Goal: Transaction & Acquisition: Purchase product/service

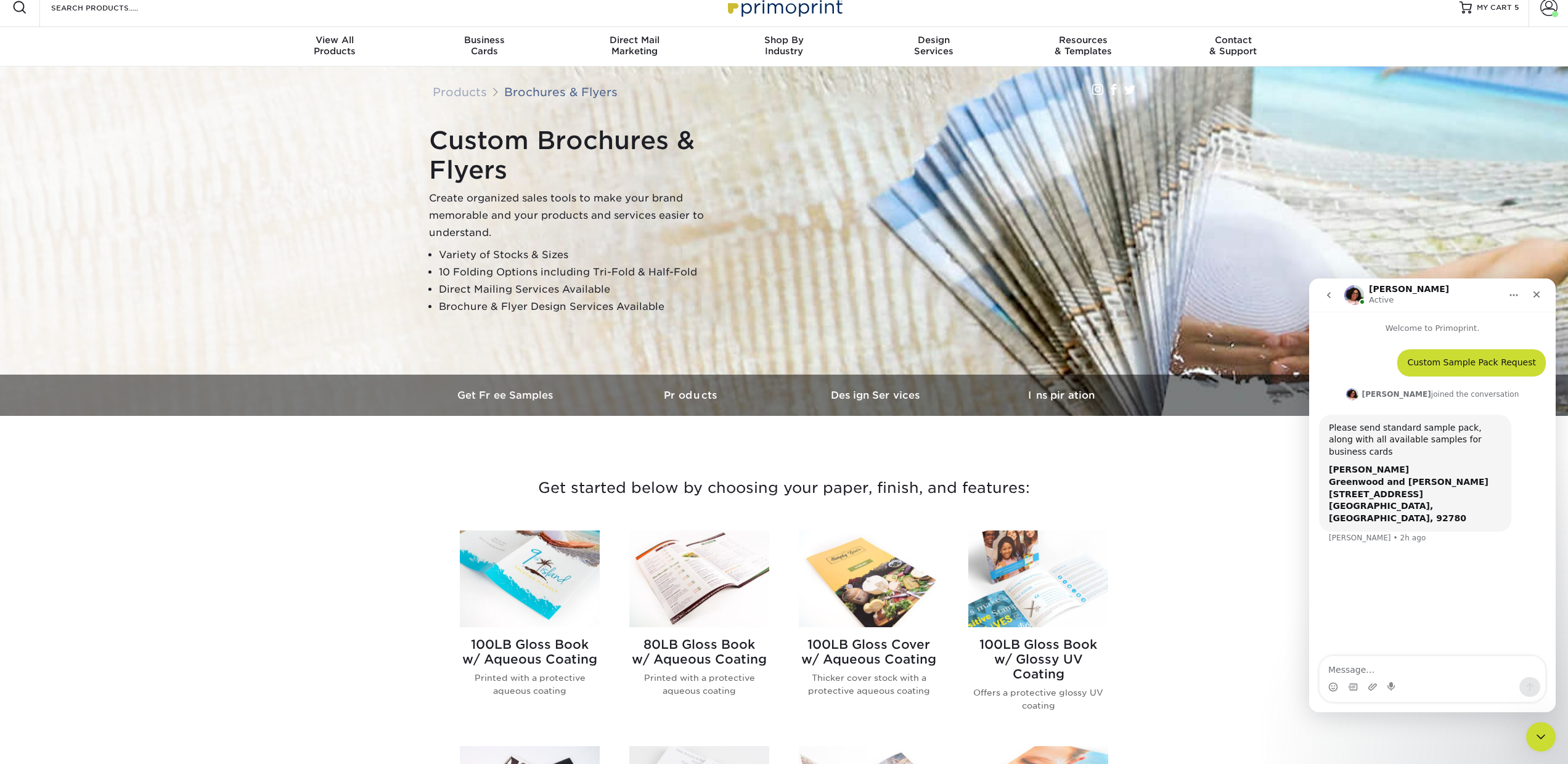
click at [1326, 293] on icon "go back" at bounding box center [1329, 295] width 10 height 10
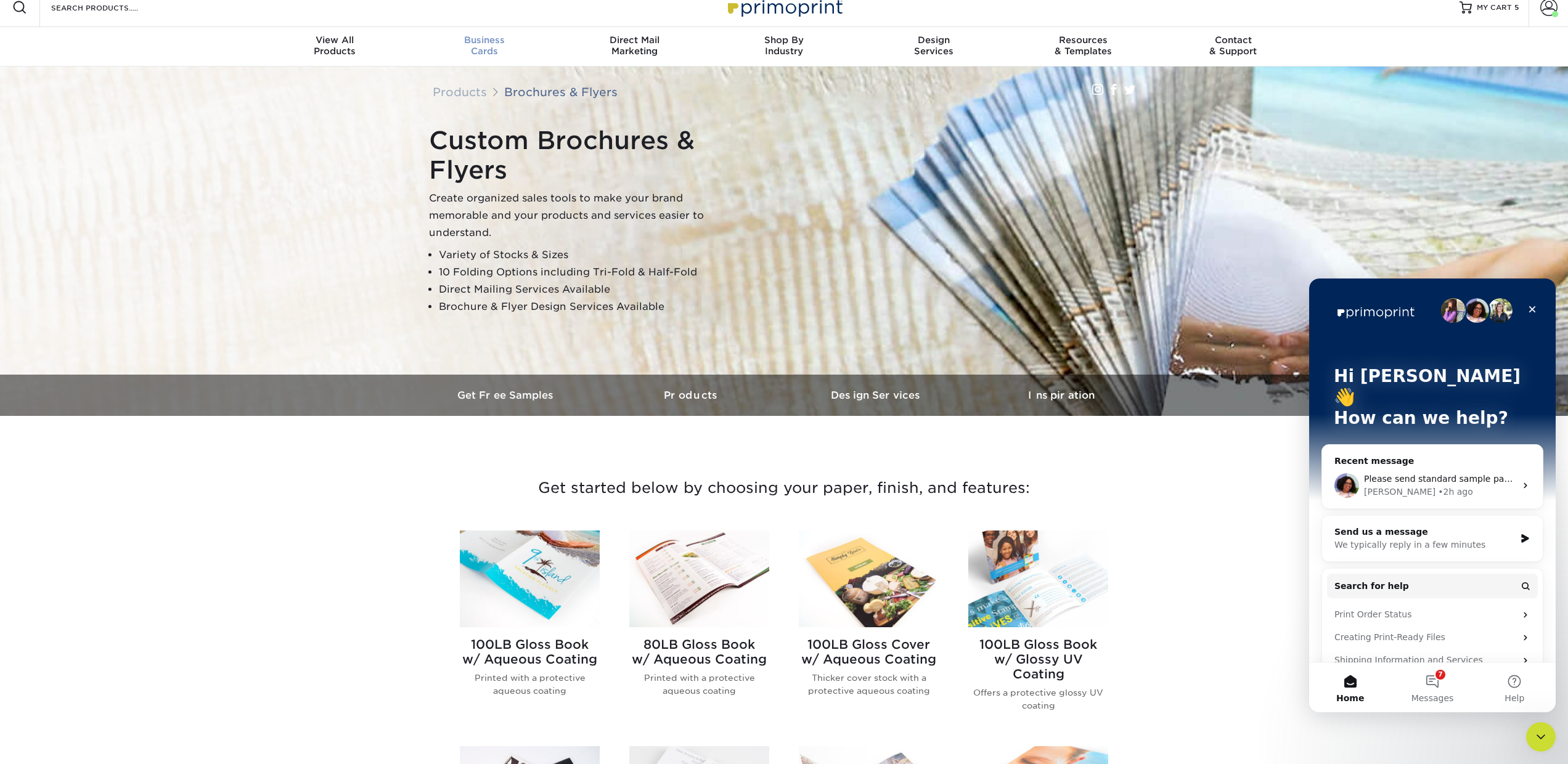
click at [479, 49] on div "Business Cards" at bounding box center [484, 45] width 150 height 22
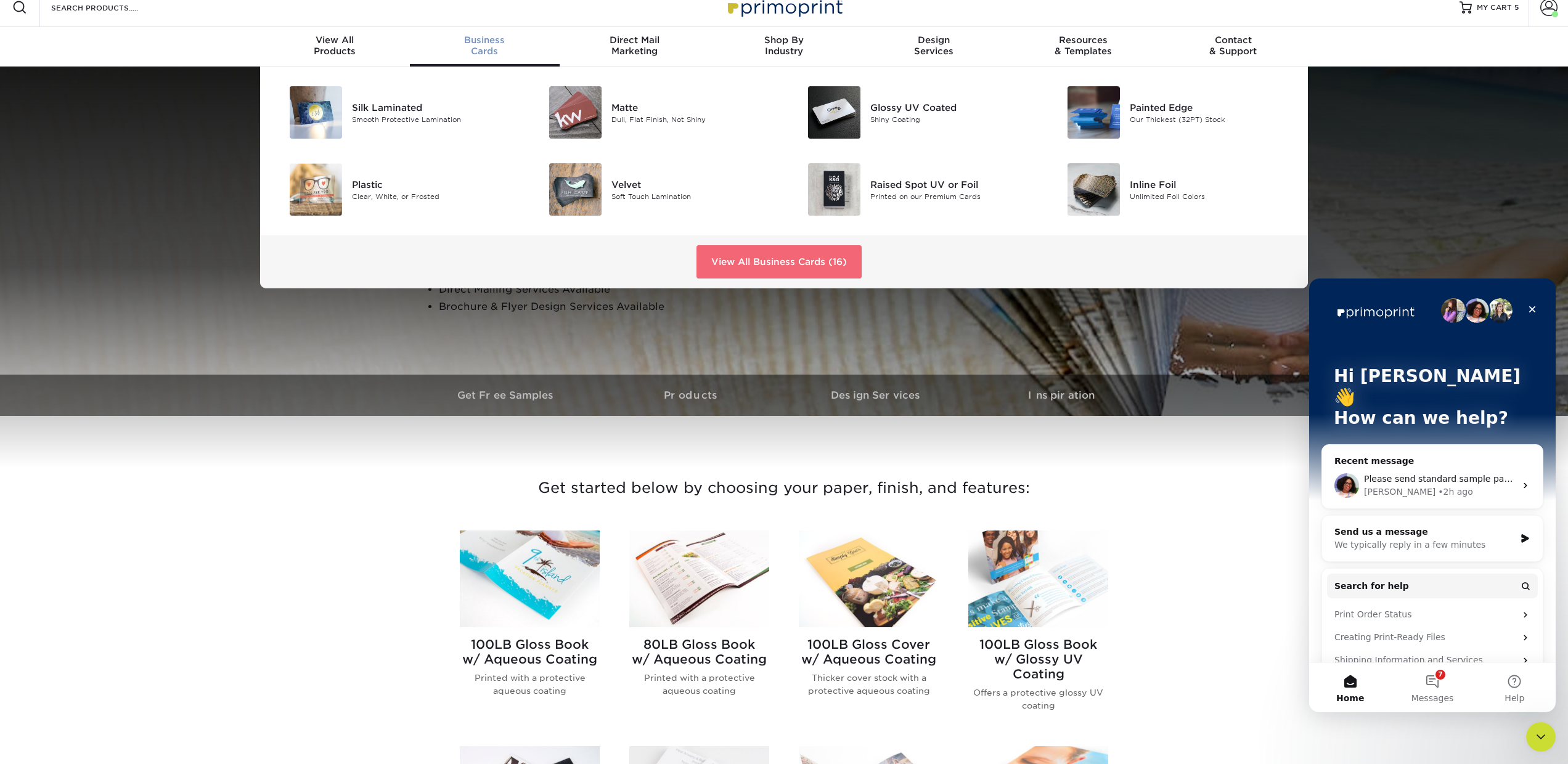
click at [726, 268] on link "View All Business Cards (16)" at bounding box center [779, 262] width 165 height 33
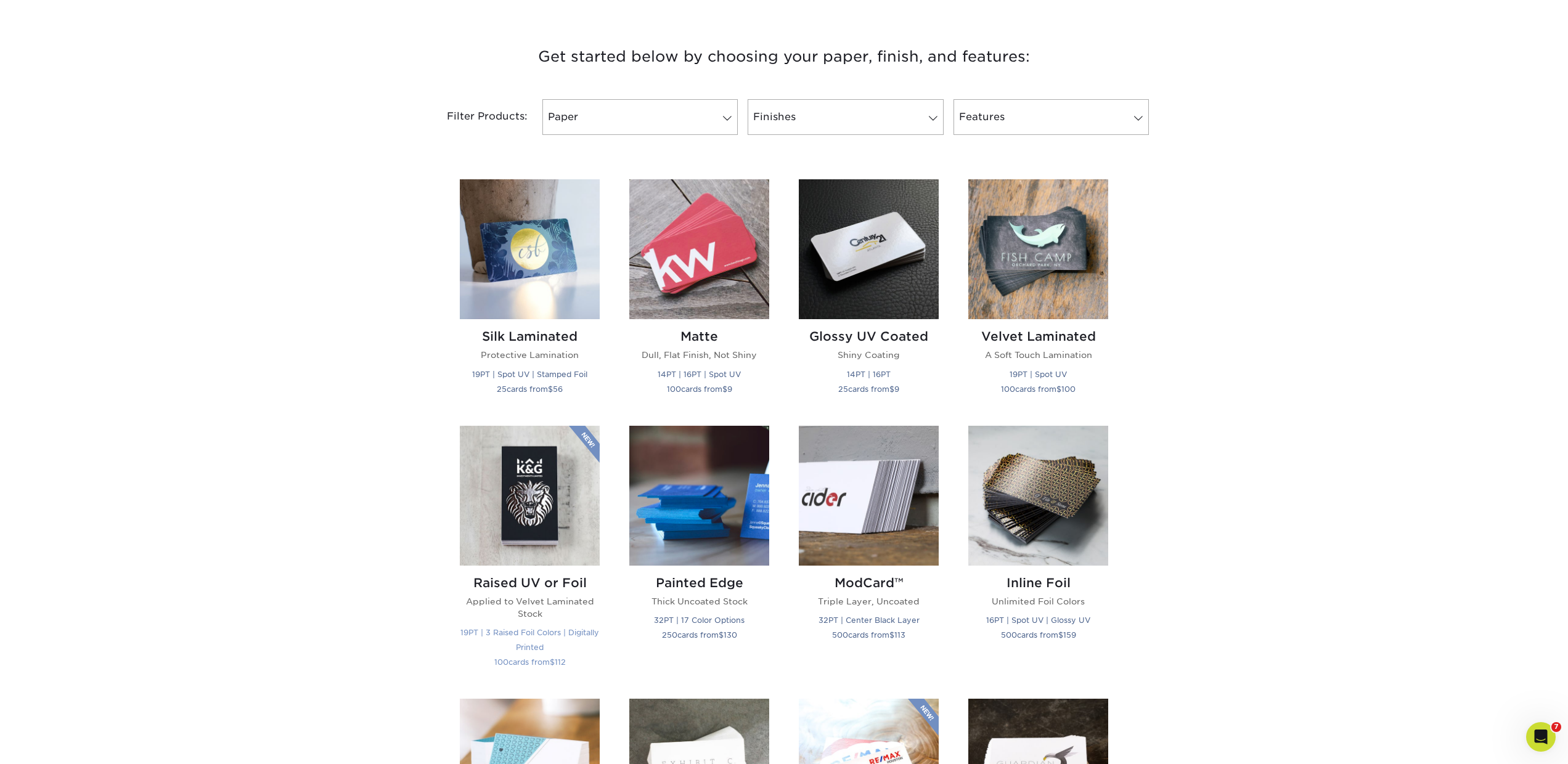
scroll to position [447, 0]
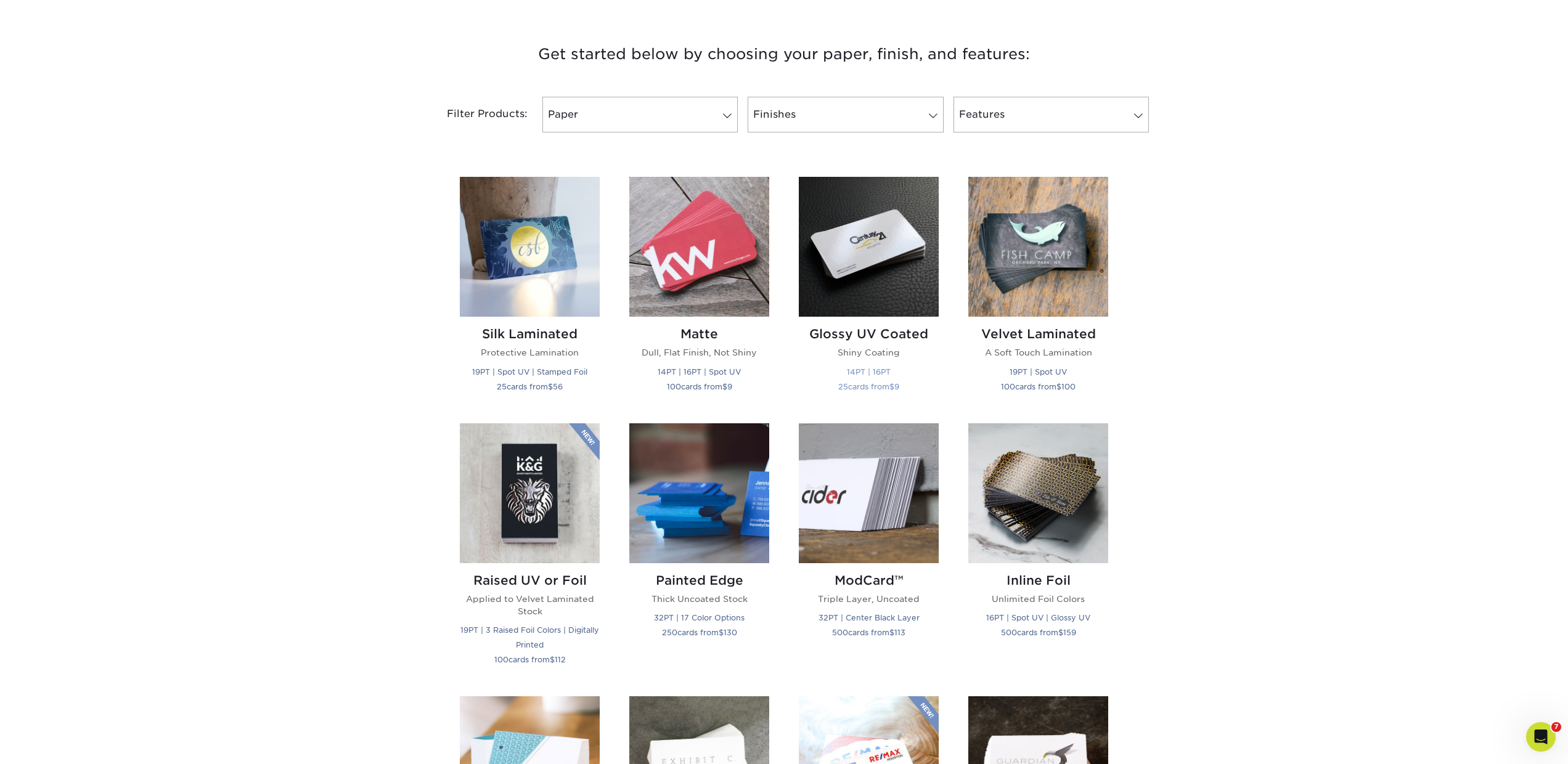
click at [822, 329] on h2 "Glossy UV Coated" at bounding box center [869, 334] width 140 height 15
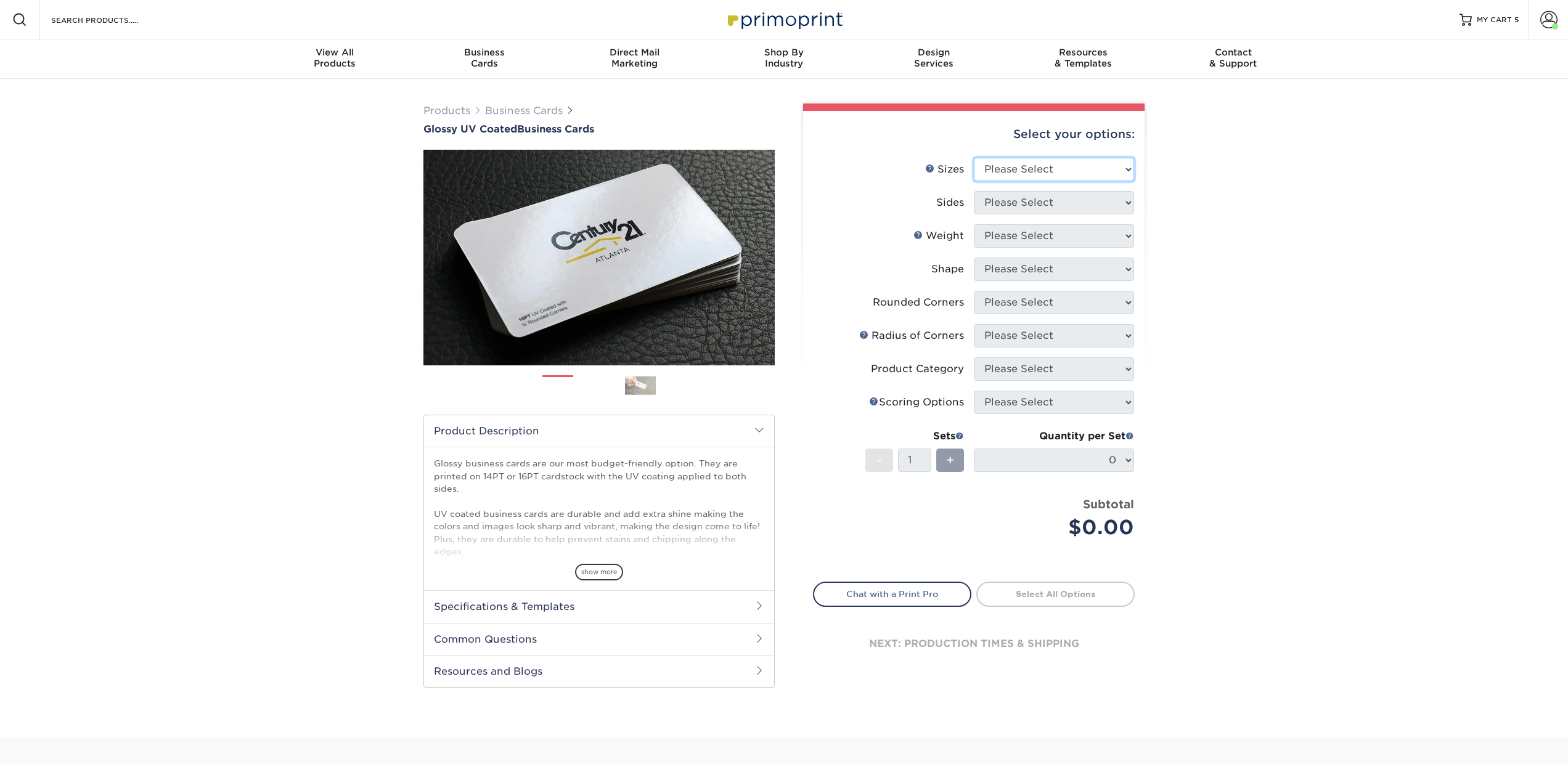
click at [1059, 172] on select "Please Select 1.5" x 3.5" - Mini 1.75" x 3.5" - Mini 2" x 2" - Square 2" x 3" -…" at bounding box center [1054, 170] width 160 height 24
select select "2.00x3.50"
click at [974, 158] on select "Please Select 1.5" x 3.5" - Mini 1.75" x 3.5" - Mini 2" x 2" - Square 2" x 3" -…" at bounding box center [1054, 170] width 160 height 24
click at [1007, 193] on select "Please Select" at bounding box center [1054, 203] width 160 height 24
select select "13abbda7-1d64-4f25-8bb2-c179b224825d"
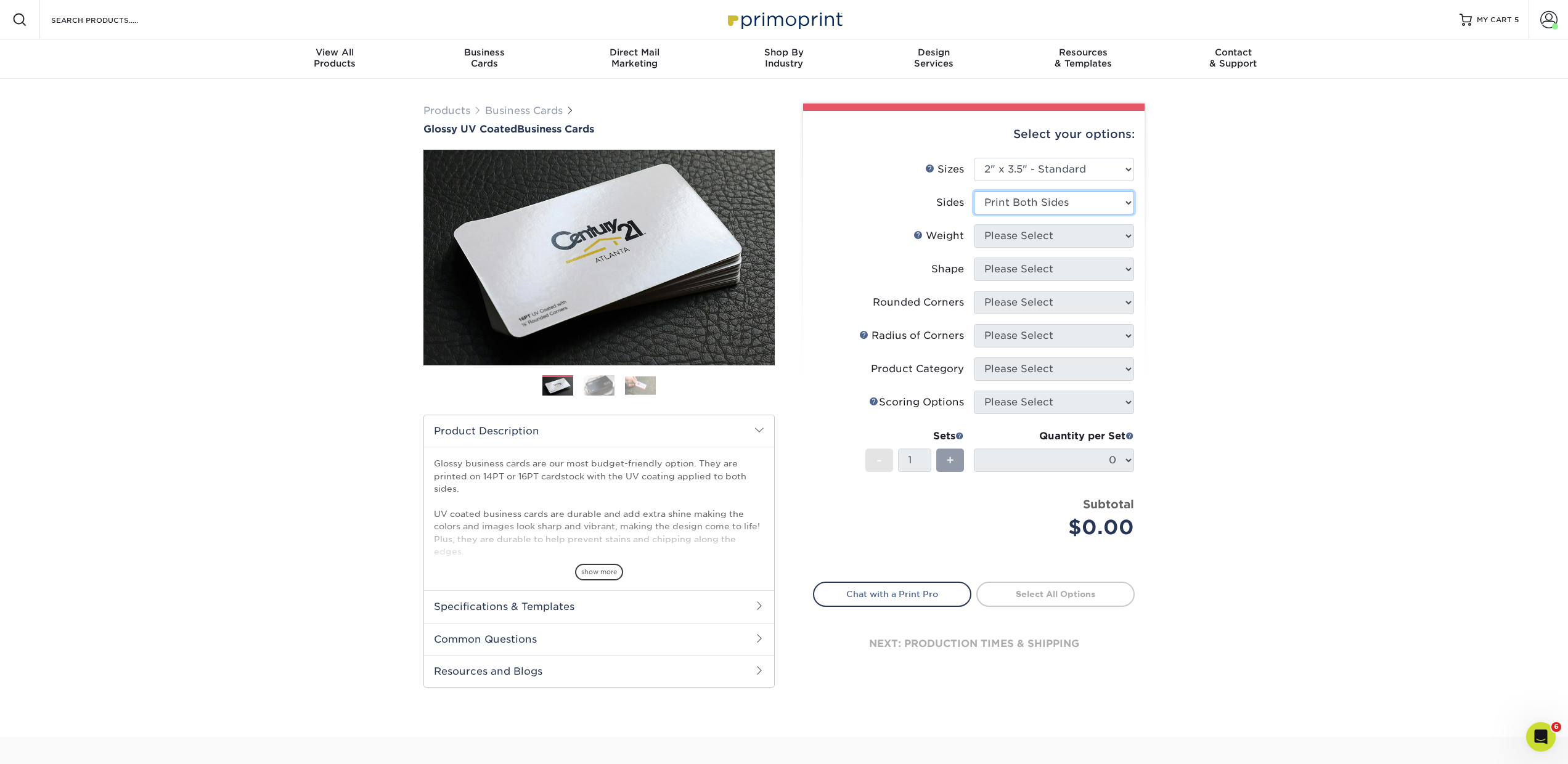
click at [974, 191] on select "Please Select Print Both Sides Print Front Only" at bounding box center [1054, 203] width 160 height 24
click at [1000, 243] on select "Please Select 16PT 14PT" at bounding box center [1054, 237] width 160 height 24
select select "16PT"
click at [974, 225] on select "Please Select 16PT 14PT" at bounding box center [1054, 237] width 160 height 24
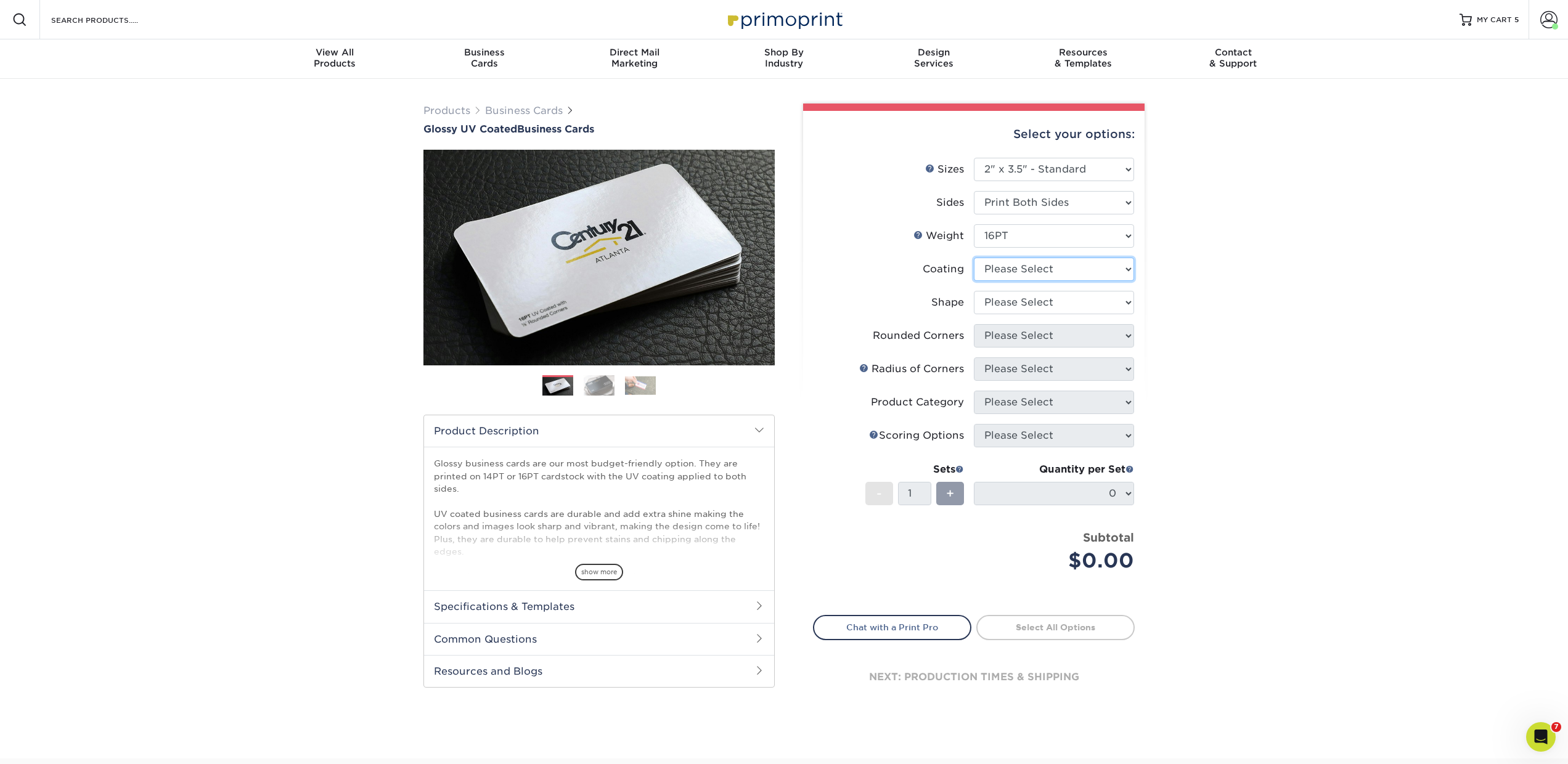
click at [982, 272] on select at bounding box center [1054, 269] width 160 height 24
click at [974, 257] on select at bounding box center [1054, 269] width 160 height 24
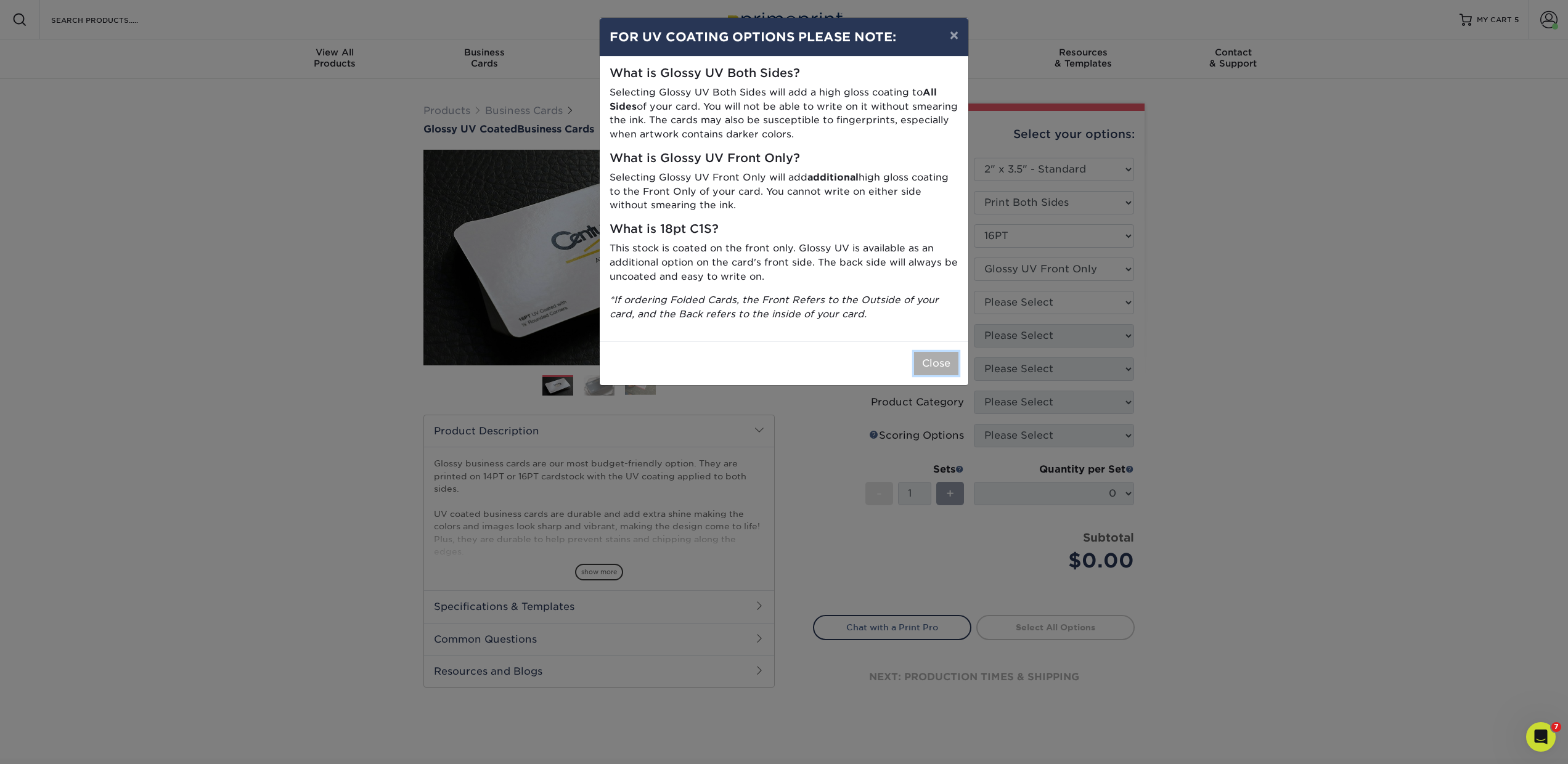
click at [942, 354] on button "Close" at bounding box center [936, 364] width 45 height 24
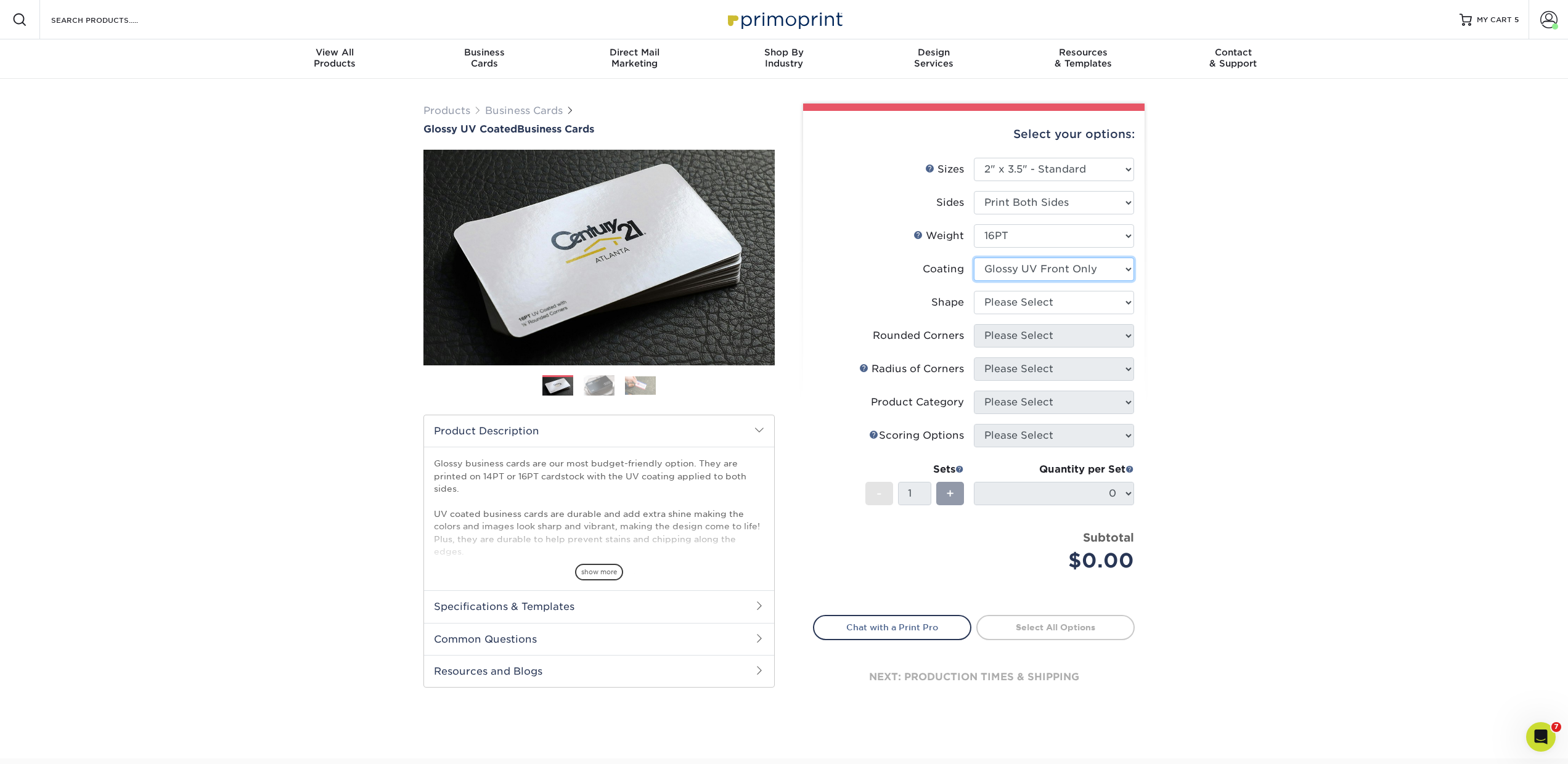
click at [1016, 278] on select at bounding box center [1054, 269] width 160 height 24
select select "ae367451-b2b8-45df-a344-0f05b6a12993"
click at [974, 257] on select at bounding box center [1054, 269] width 160 height 24
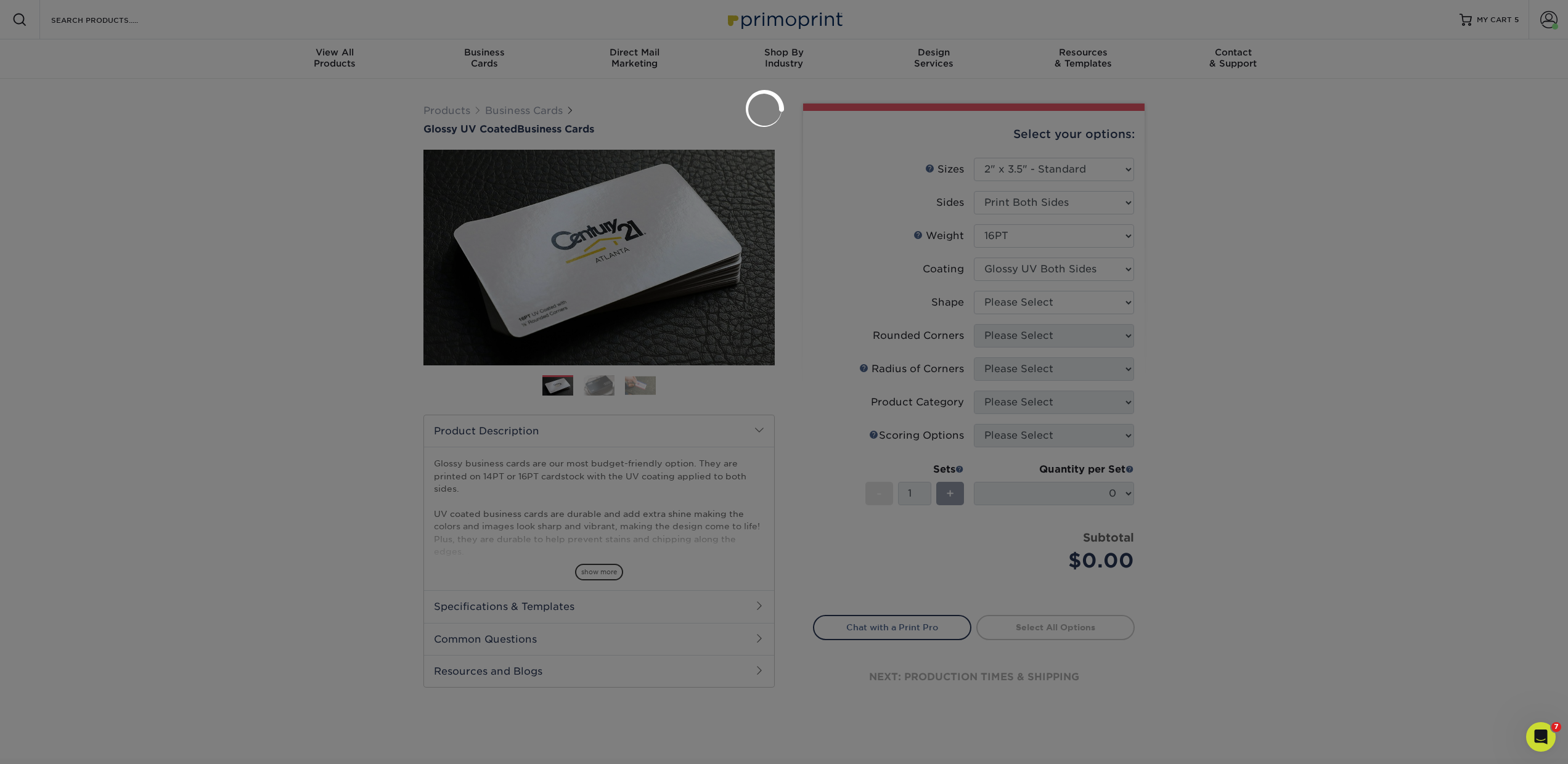
click at [1003, 307] on div at bounding box center [784, 382] width 1568 height 764
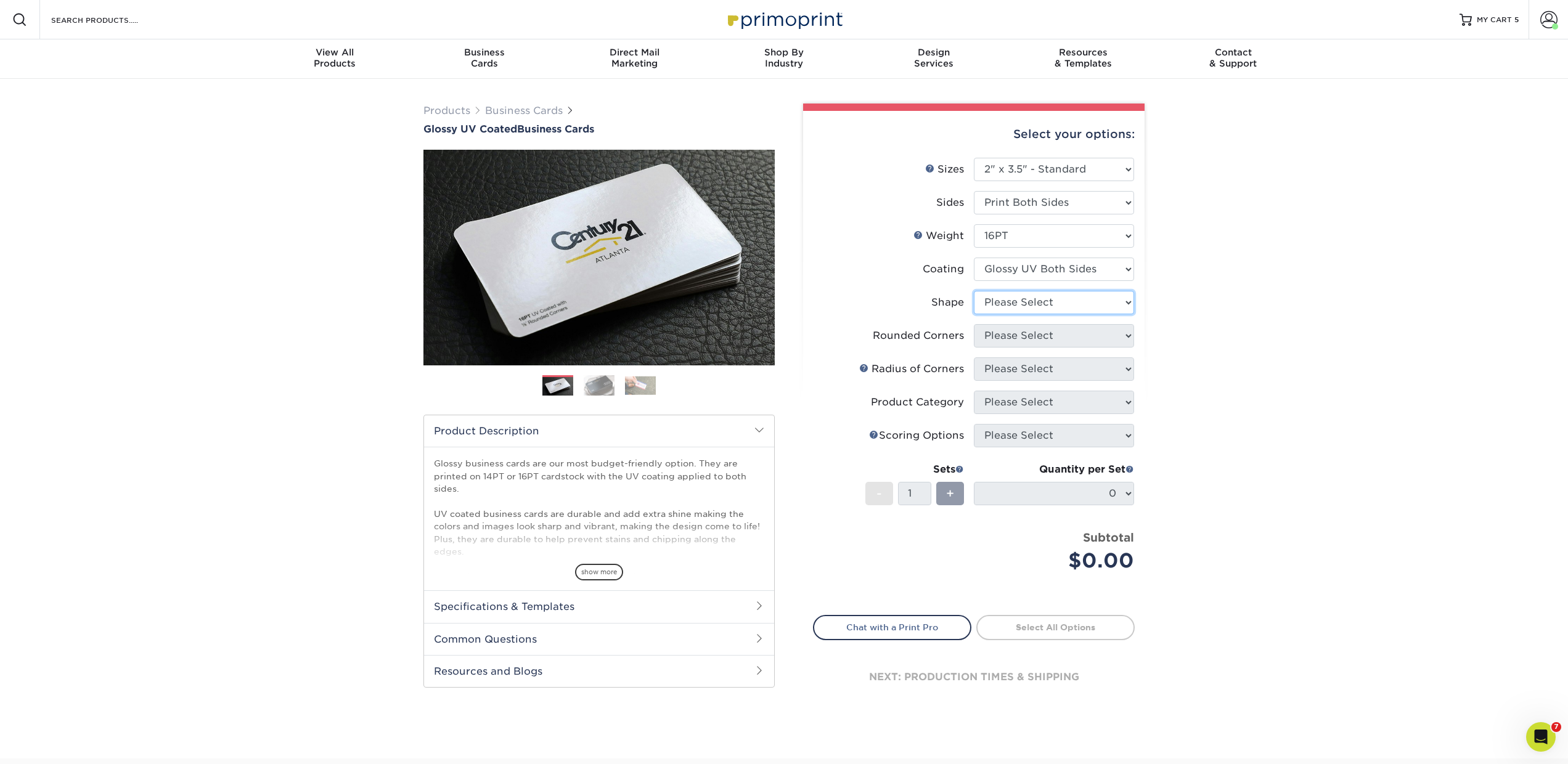
click at [995, 305] on select "Please Select Standard Oval" at bounding box center [1054, 303] width 160 height 24
select select "standard"
click at [974, 291] on select "Please Select Standard Oval" at bounding box center [1054, 303] width 160 height 24
click at [992, 337] on select "Please Select Yes - Round 2 Corners Yes - Round 4 Corners No" at bounding box center [1054, 336] width 160 height 24
select select "0"
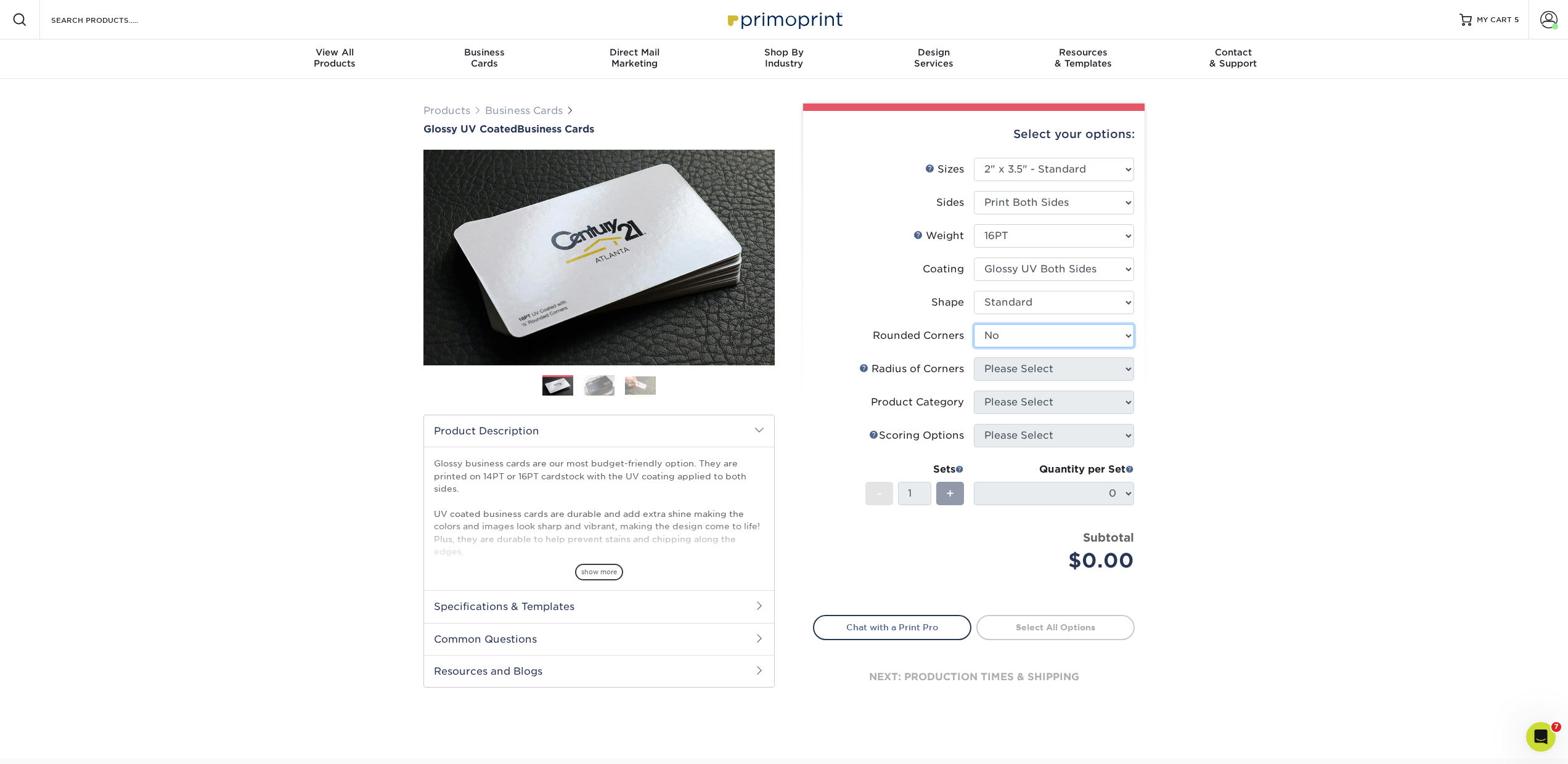
click at [974, 324] on select "Please Select Yes - Round 2 Corners Yes - Round 4 Corners No" at bounding box center [1054, 336] width 160 height 24
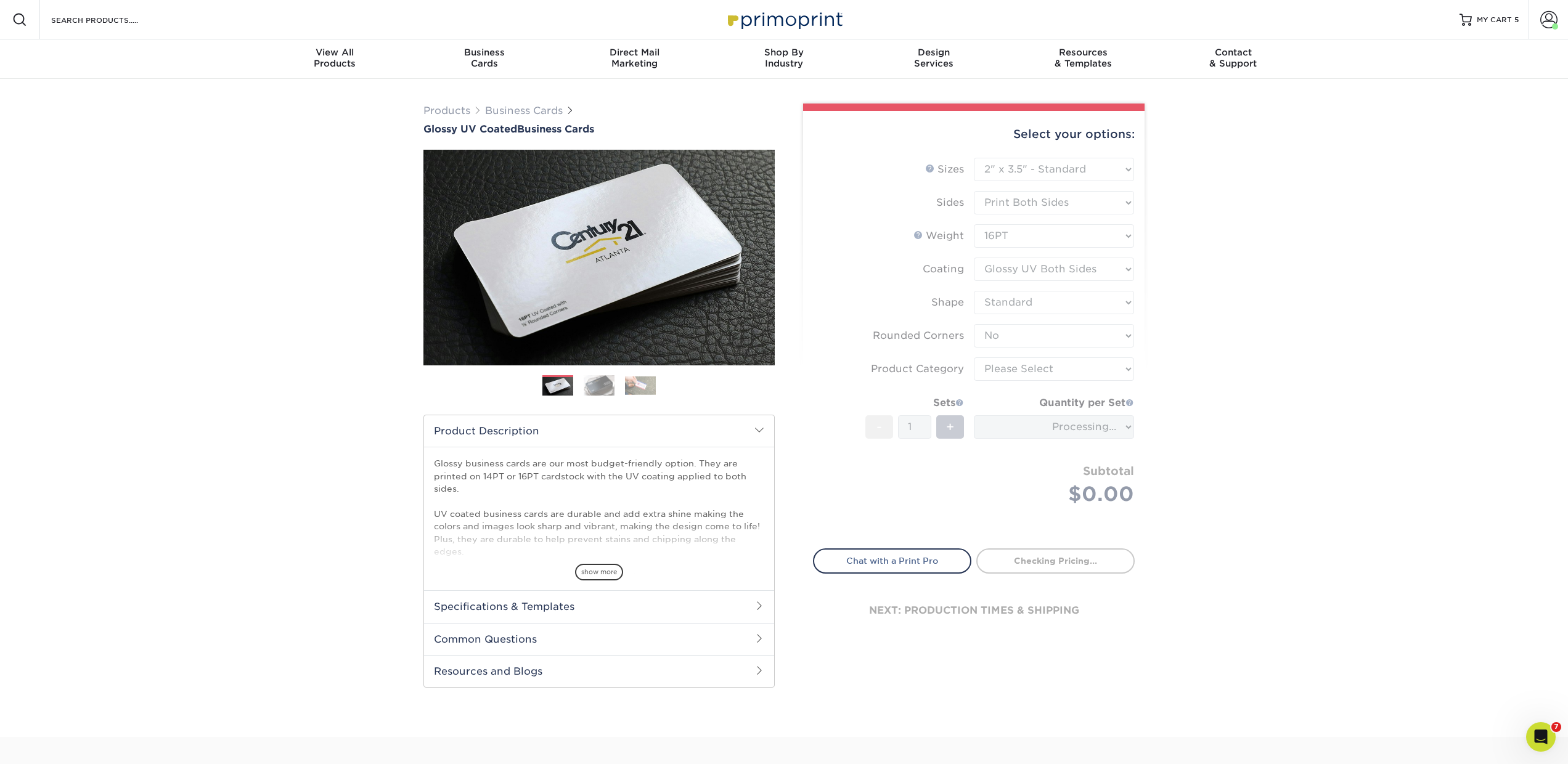
click at [992, 370] on form "Sizes Help Sizes Please Select 1.5" x 3.5" - Mini 1.75" x 3.5" - Mini 2" x 2" -…" at bounding box center [973, 346] width 322 height 377
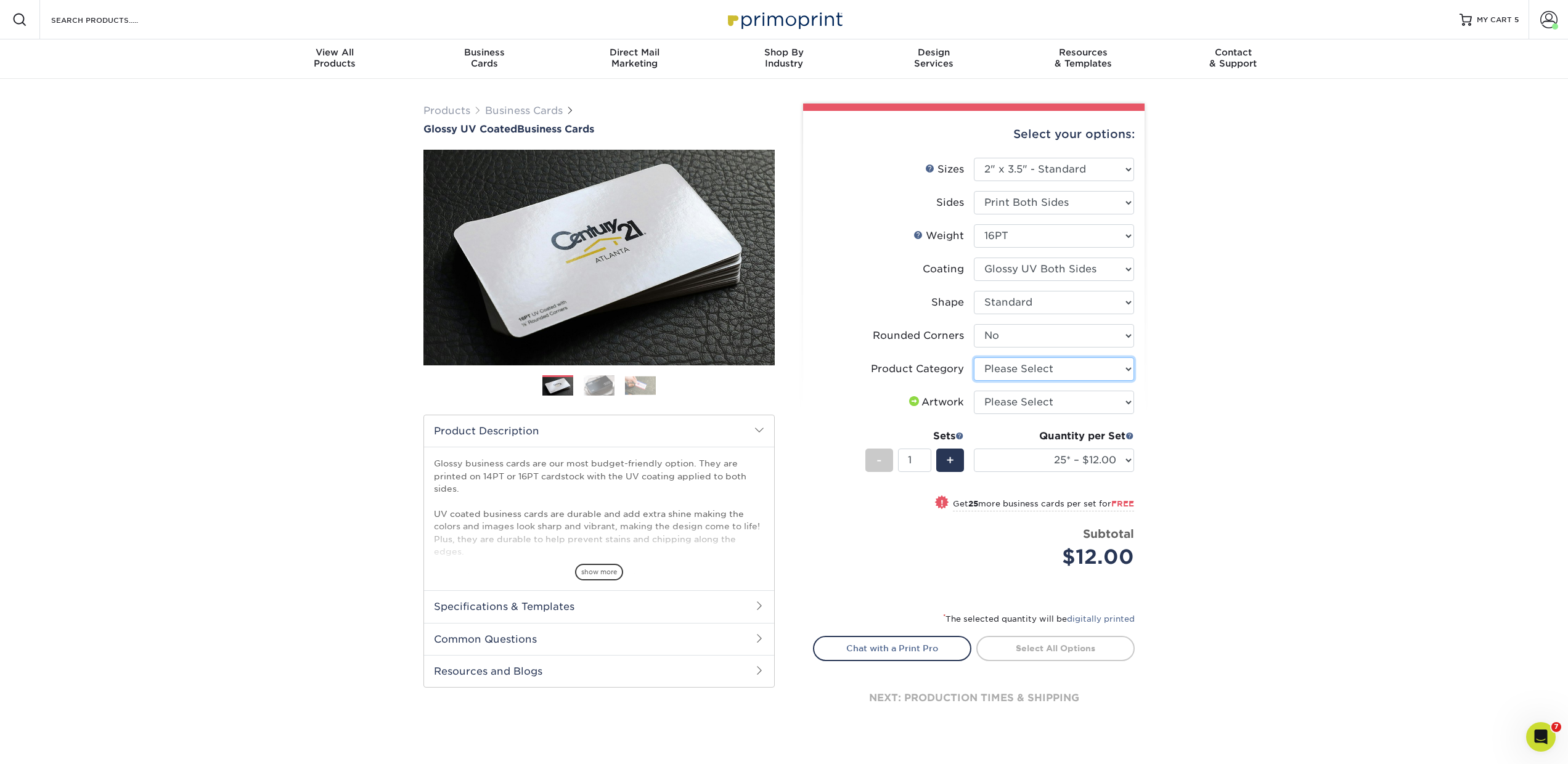
click at [985, 373] on select "Please Select Business Cards" at bounding box center [1054, 369] width 160 height 24
select select "3b5148f1-0588-4f88-a218-97bcfdce65c1"
click at [974, 357] on select "Please Select Business Cards" at bounding box center [1054, 369] width 160 height 24
click at [987, 405] on select "Please Select I will upload files I need a design - $100" at bounding box center [1054, 403] width 160 height 24
select select "upload"
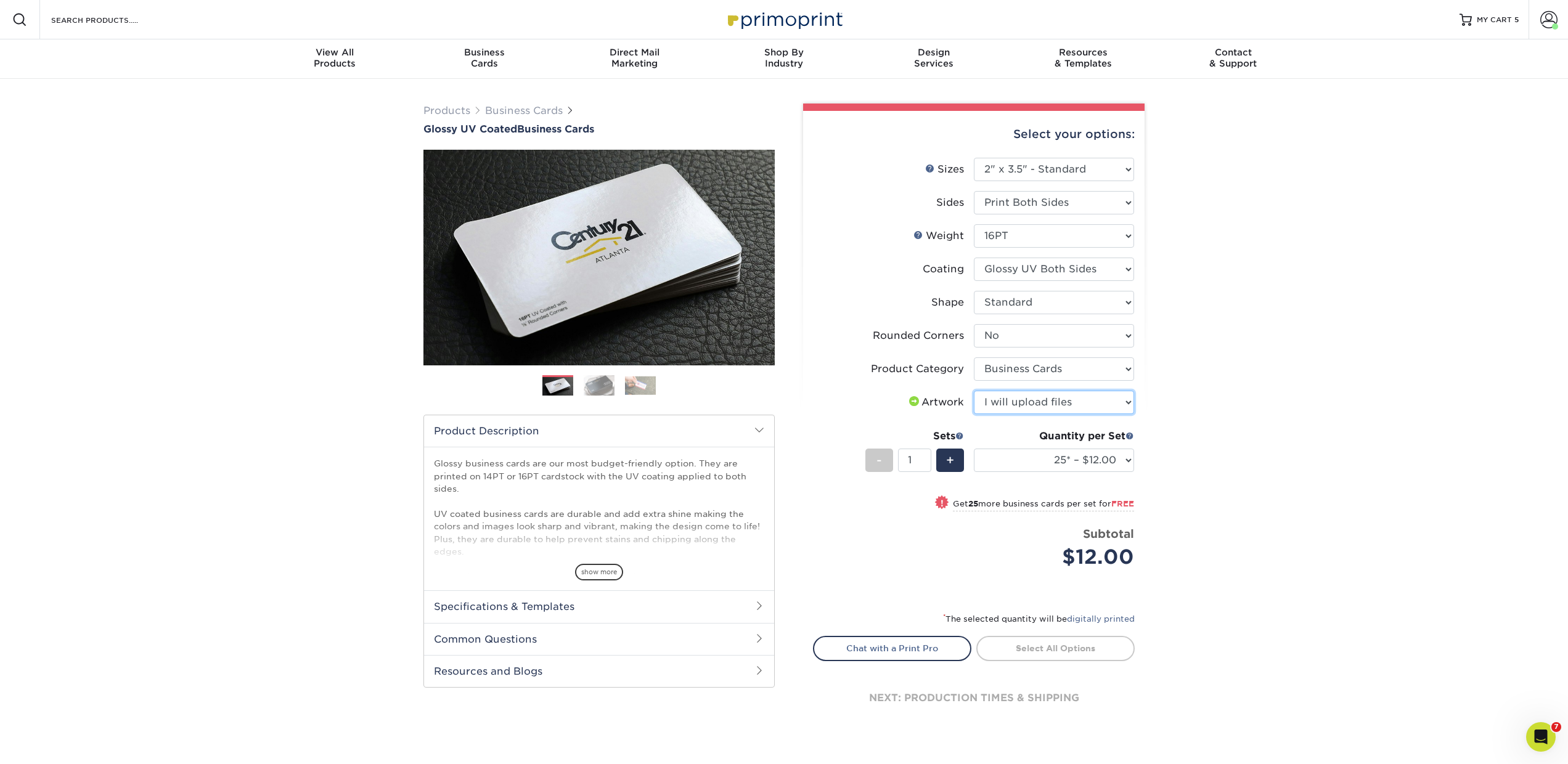
click at [974, 391] on select "Please Select I will upload files I need a design - $100" at bounding box center [1054, 403] width 160 height 24
click at [996, 458] on select "25* – $12.00 50* – $12.00 100* – $12.00 250* – $21.00 500 – $42.00 1000 – $53.0…" at bounding box center [1054, 460] width 160 height 24
click at [515, 110] on link "Business Cards" at bounding box center [523, 110] width 77 height 12
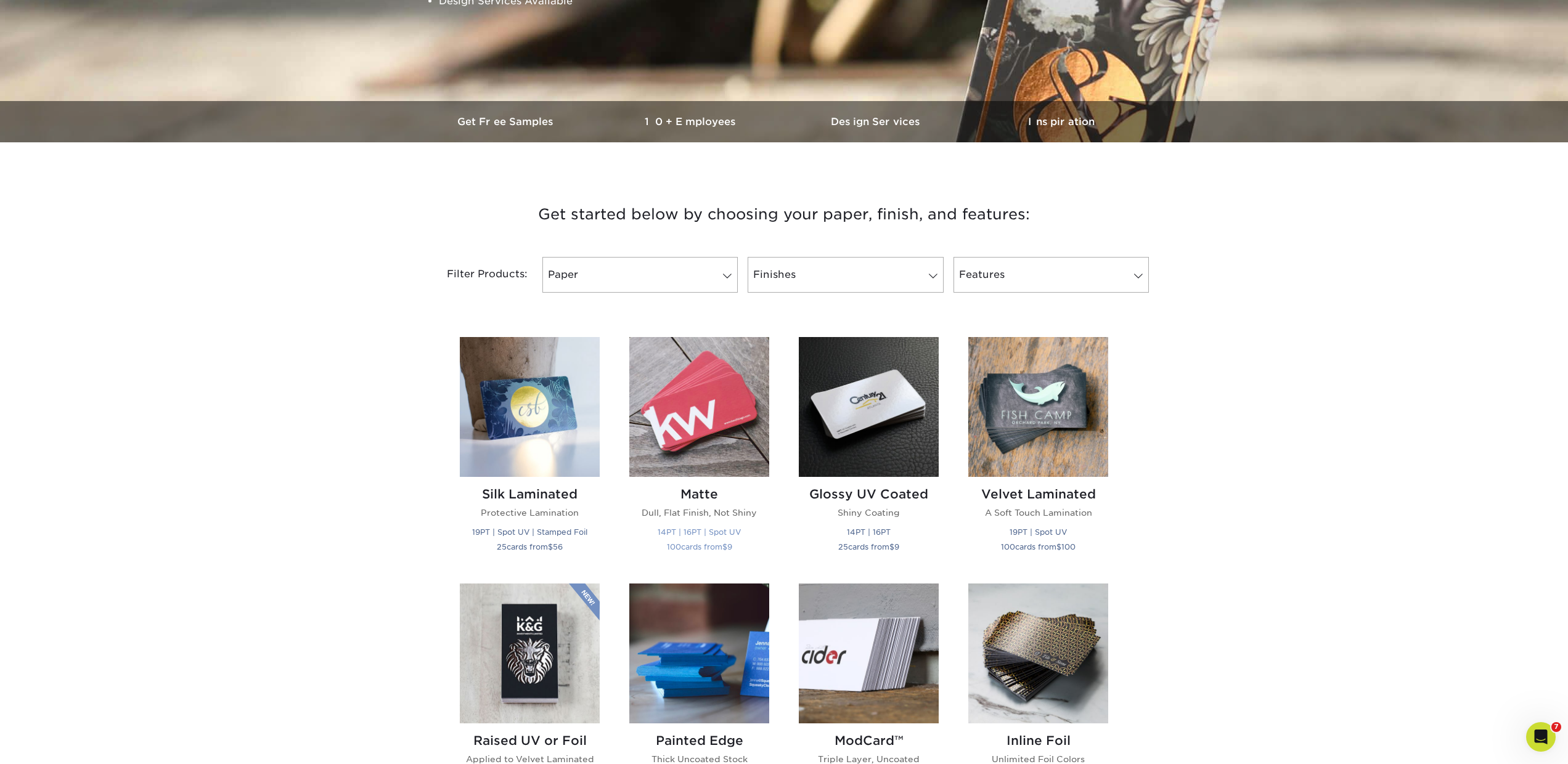
scroll to position [287, 0]
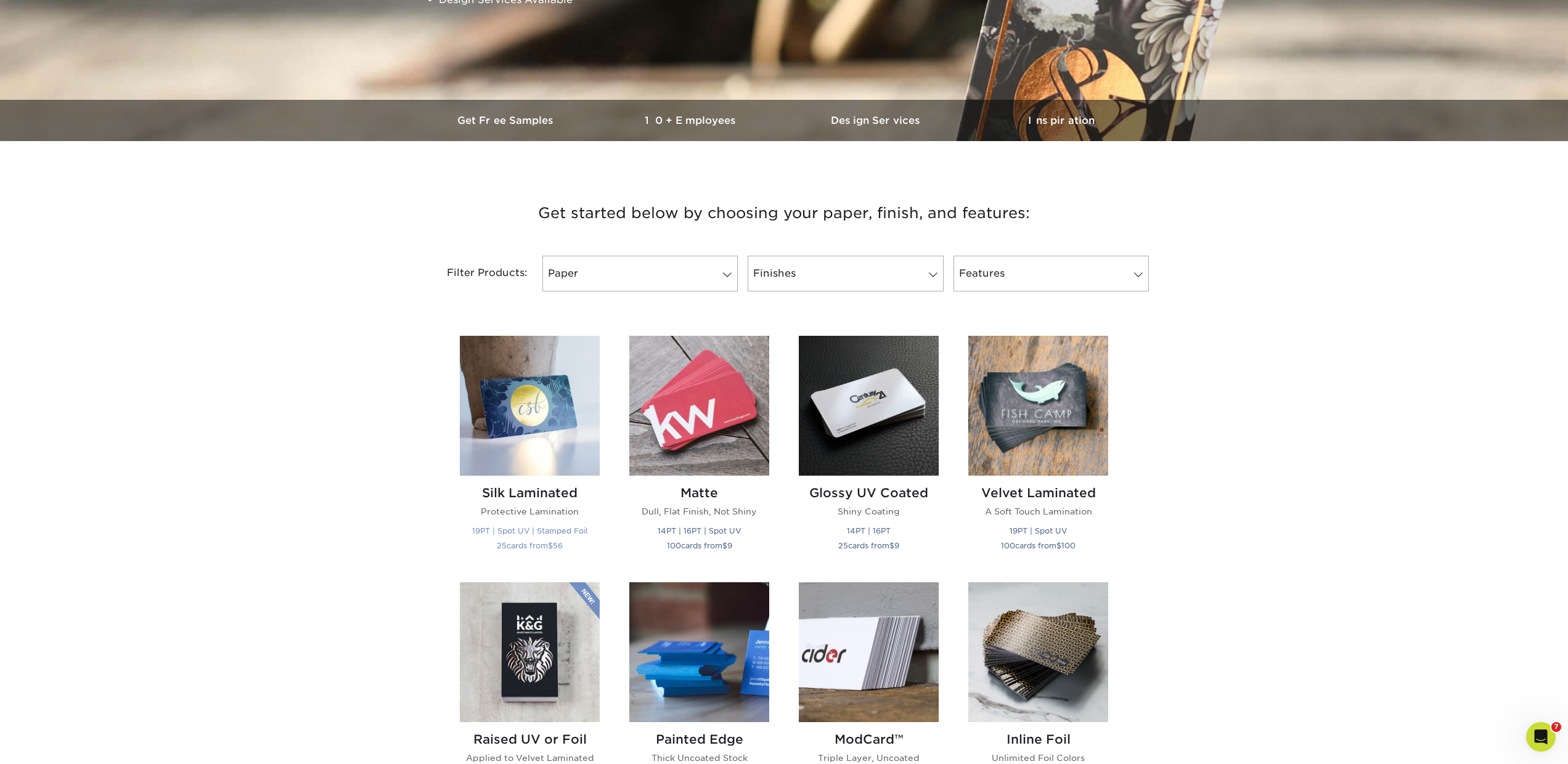
click at [557, 493] on h2 "Silk Laminated" at bounding box center [530, 493] width 140 height 15
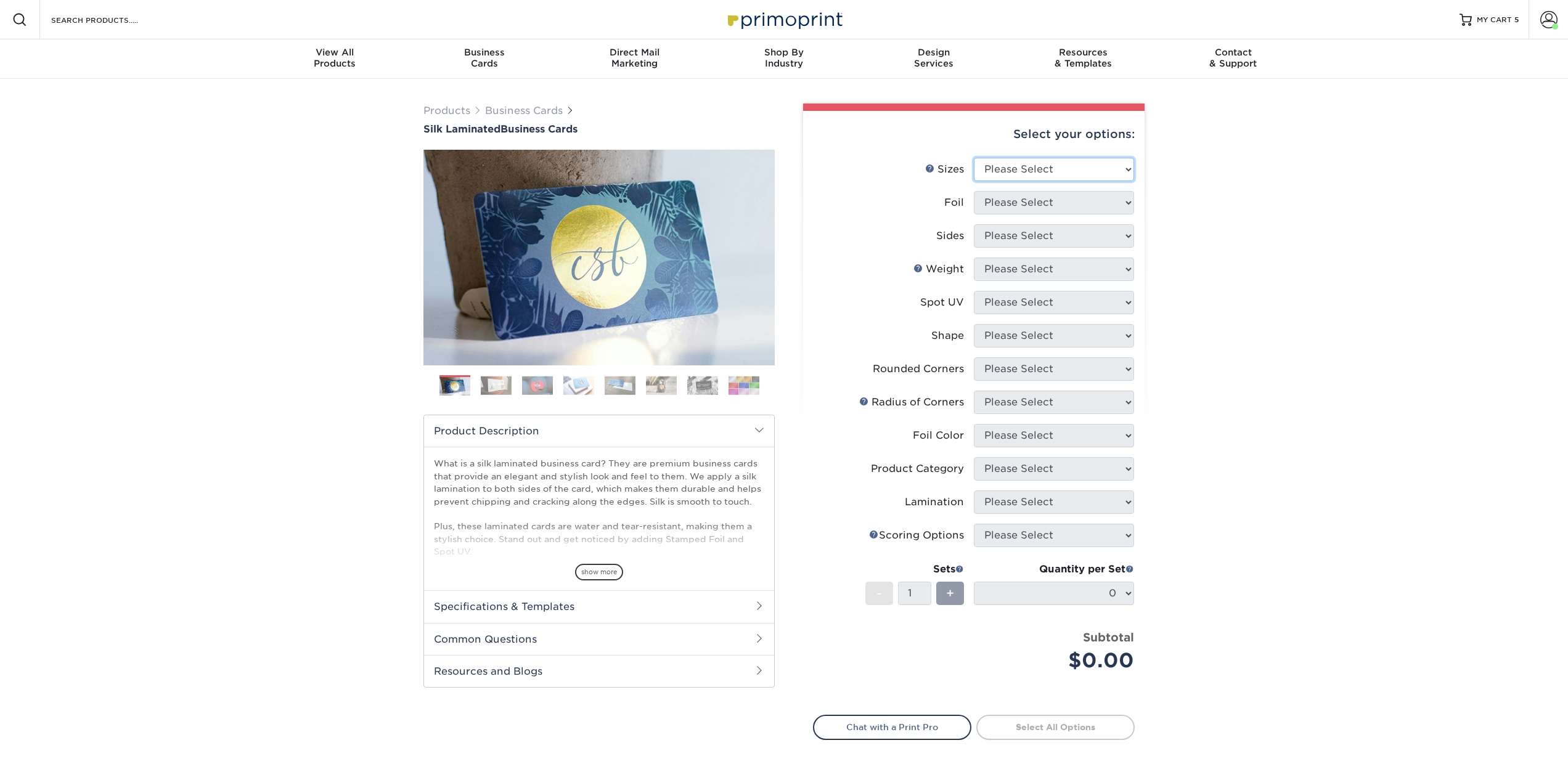
click at [1014, 172] on select "Please Select 1.5" x 3.5" - Mini 1.75" x 3.5" - Mini 2" x 2" - Square 2" x 3" -…" at bounding box center [1054, 170] width 160 height 24
select select "2.00x3.50"
click at [974, 158] on select "Please Select 1.5" x 3.5" - Mini 1.75" x 3.5" - Mini 2" x 2" - Square 2" x 3" -…" at bounding box center [1054, 170] width 160 height 24
click at [1014, 198] on select "Please Select Yes No" at bounding box center [1054, 203] width 160 height 24
click at [974, 191] on select "Please Select Yes No" at bounding box center [1054, 203] width 160 height 24
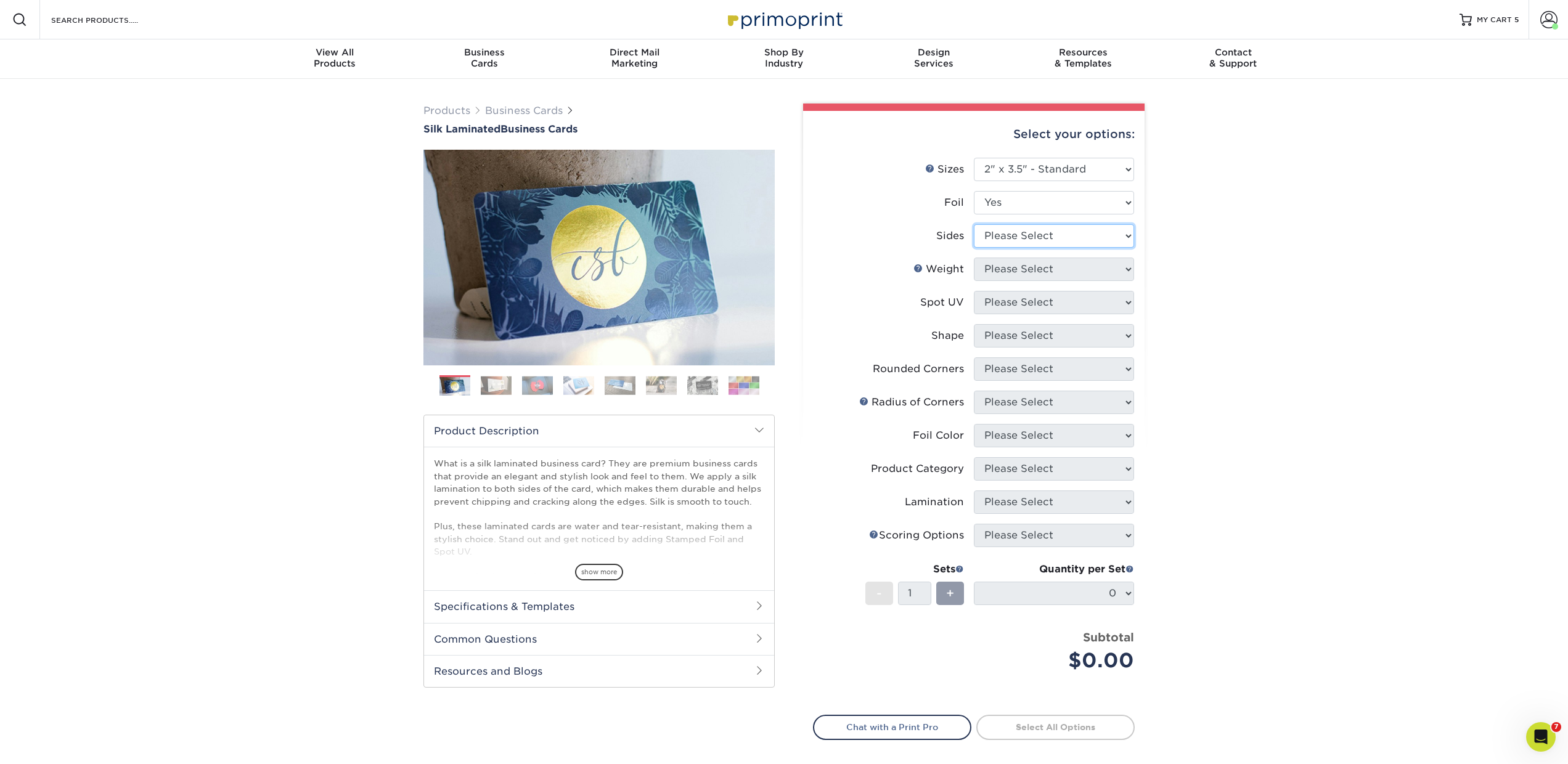
click at [999, 239] on select "Please Select Print Both Sides - Foil Both Sides Print Both Sides - Foil Front …" at bounding box center [1054, 237] width 160 height 24
click at [974, 225] on select "Please Select Print Both Sides - Foil Both Sides Print Both Sides - Foil Front …" at bounding box center [1054, 237] width 160 height 24
click at [1001, 214] on li "Foil Please Select Yes No" at bounding box center [973, 208] width 320 height 33
click at [1000, 206] on select "Please Select Yes No" at bounding box center [1054, 203] width 160 height 24
select select "0"
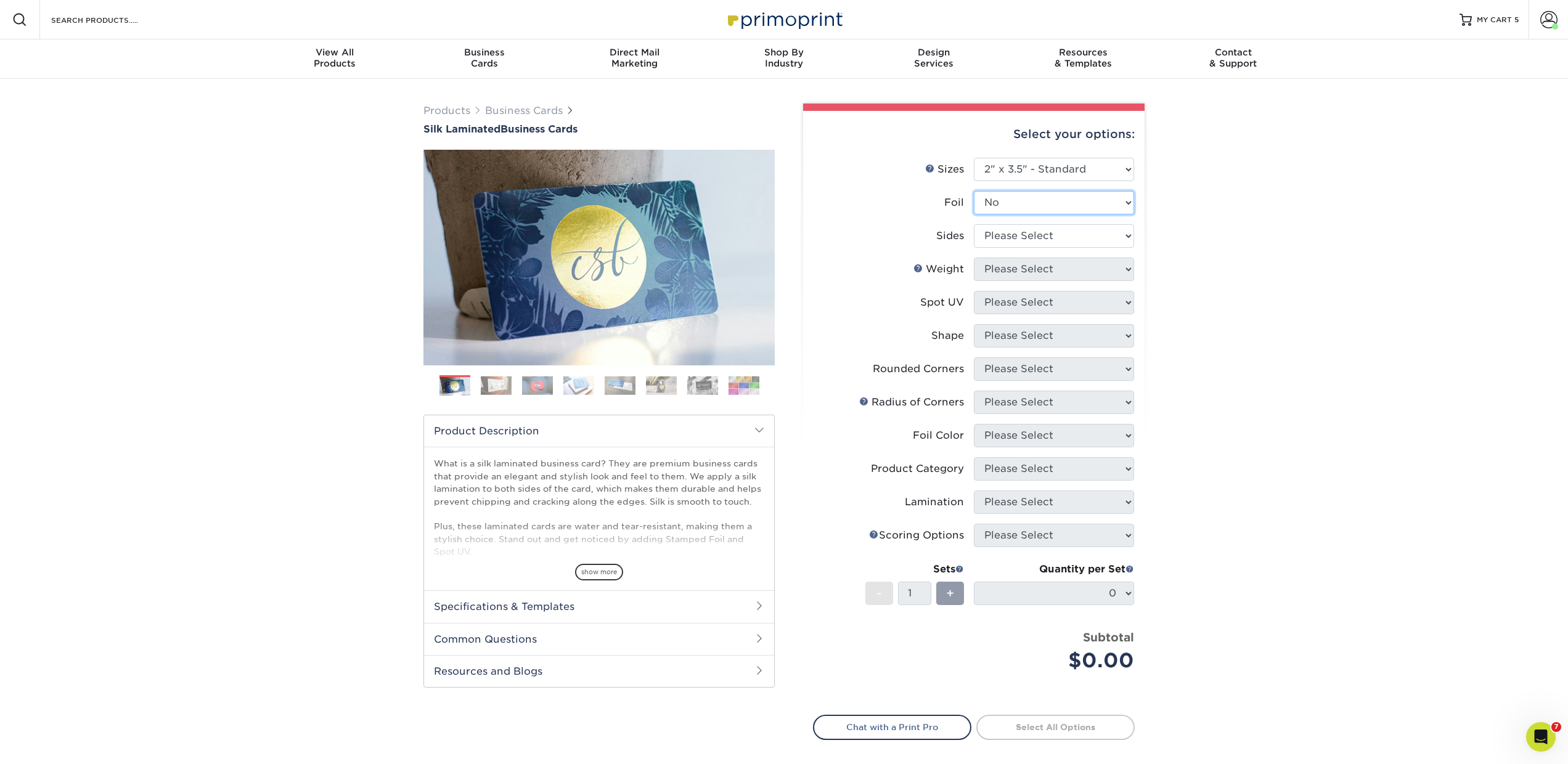
click at [974, 191] on select "Please Select Yes No" at bounding box center [1054, 203] width 160 height 24
click at [997, 237] on select "Please Select Print Both Sides - Foil Both Sides Print Both Sides - Foil Front …" at bounding box center [1054, 237] width 160 height 24
select select "13abbda7-1d64-4f25-8bb2-c179b224825d"
click at [974, 225] on select "Please Select Print Both Sides Print Front Only" at bounding box center [1054, 237] width 160 height 24
click at [1005, 274] on select "Please Select 16PT" at bounding box center [1054, 269] width 160 height 24
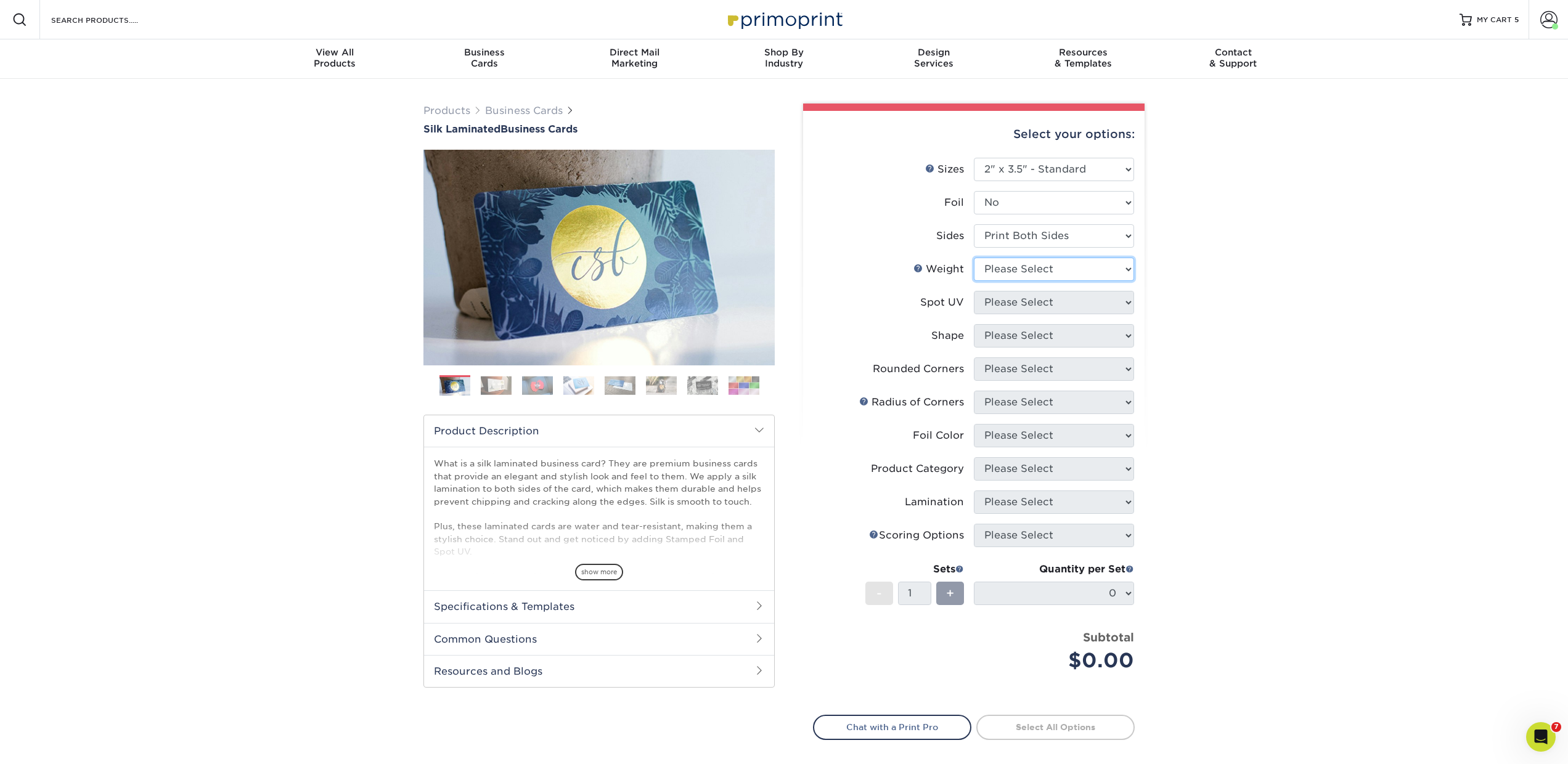
select select "16PT"
click at [974, 257] on select "Please Select 16PT" at bounding box center [1054, 269] width 160 height 24
click at [1002, 302] on select "Please Select No Spot UV Front and Back (Both Sides) Front Only Back Only" at bounding box center [1054, 303] width 160 height 24
select select "3"
click at [974, 291] on select "Please Select No Spot UV Front and Back (Both Sides) Front Only Back Only" at bounding box center [1054, 303] width 160 height 24
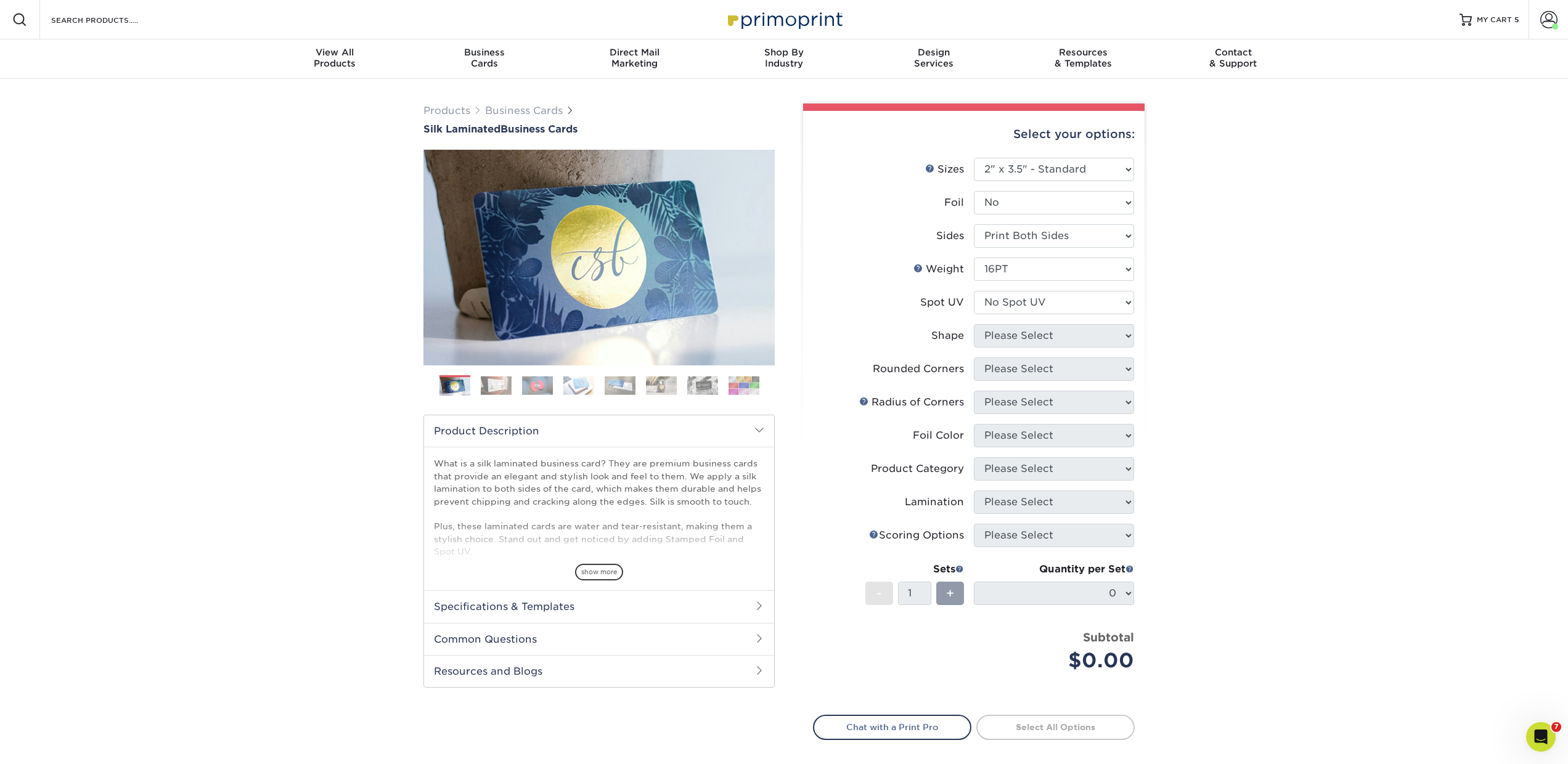
click at [0, 0] on select at bounding box center [0, 0] width 0 height 0
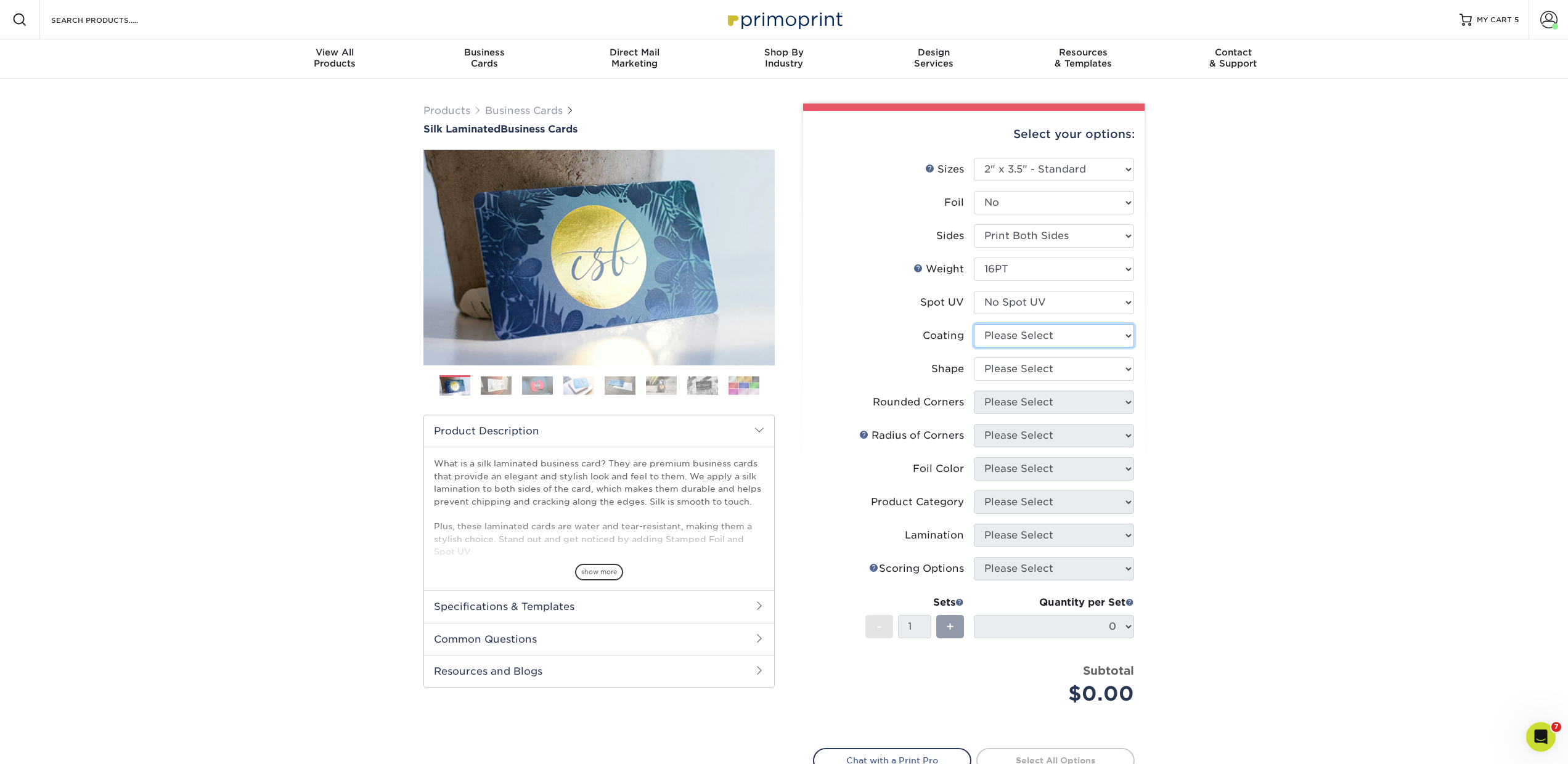
select select "3e7618de-abca-4bda-9f97-8b9129e913d8"
click at [974, 324] on select at bounding box center [1054, 336] width 160 height 24
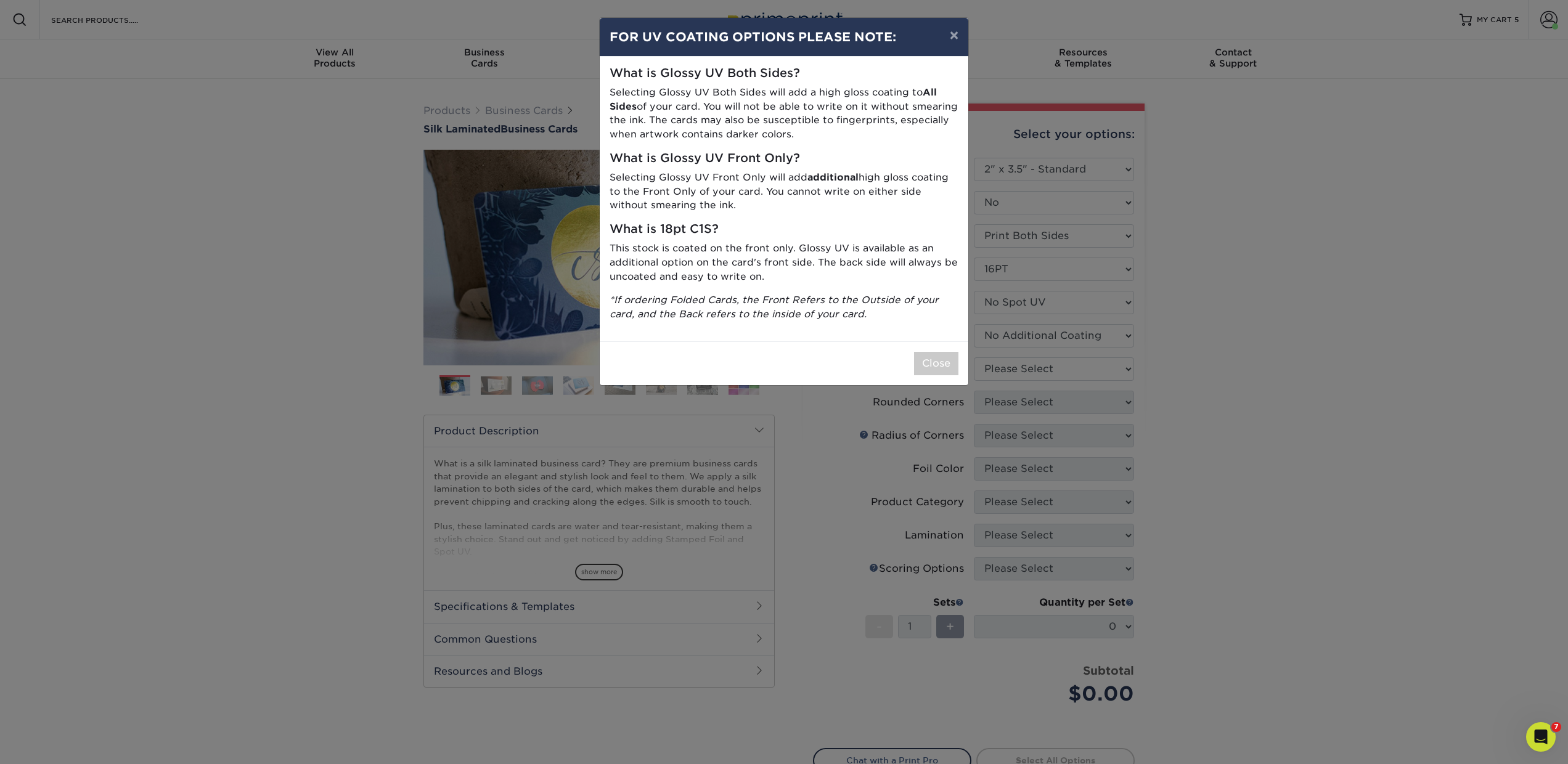
click at [994, 368] on div "× FOR UV COATING OPTIONS PLEASE NOTE: What is Glossy UV Both Sides? Selecting G…" at bounding box center [784, 382] width 1568 height 764
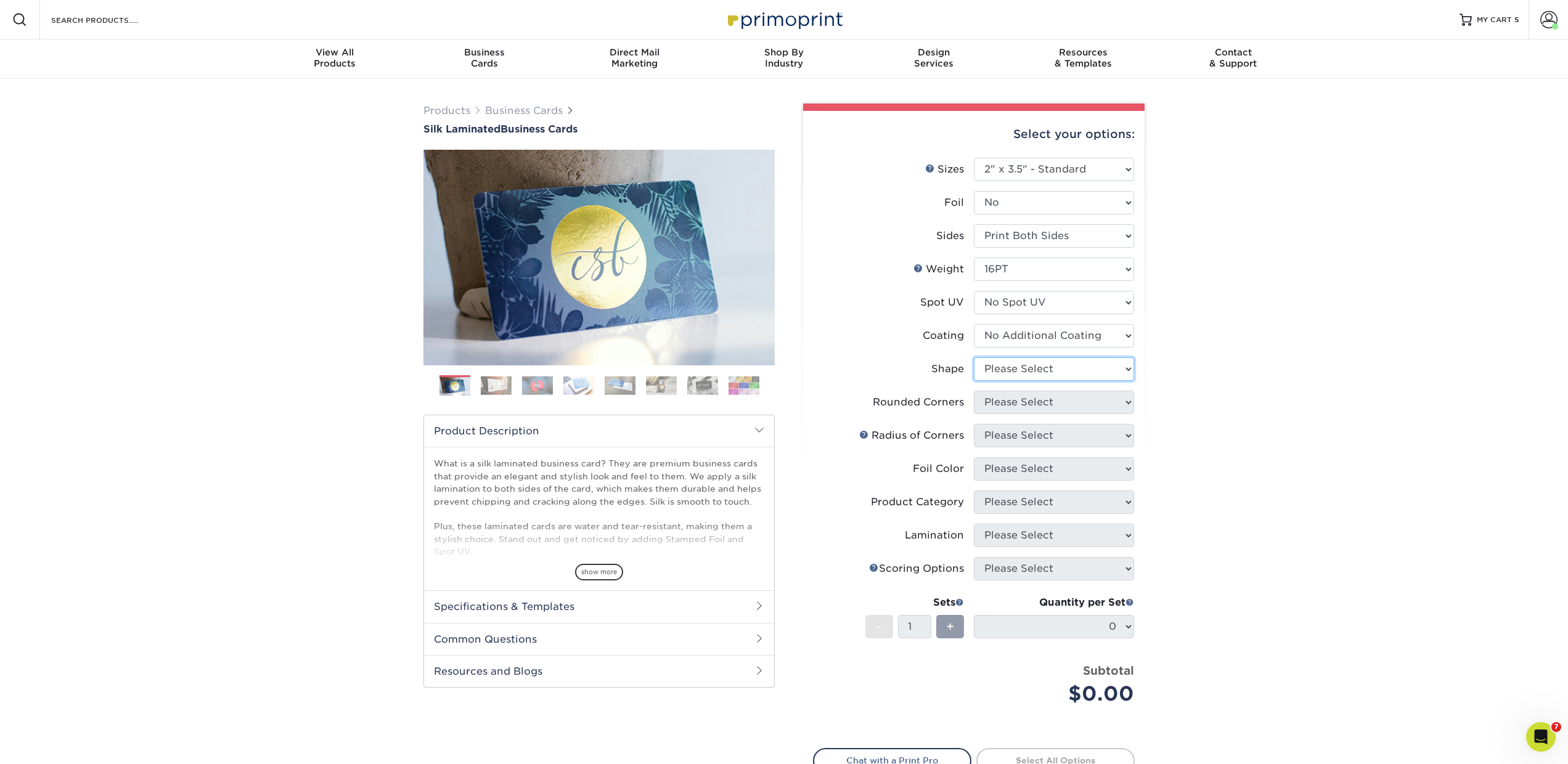
click at [978, 372] on select "Please Select Standard Oval" at bounding box center [1054, 369] width 160 height 24
select select "standard"
click at [974, 357] on select "Please Select Standard Oval" at bounding box center [1054, 369] width 160 height 24
click at [996, 410] on select "Please Select Yes - Round 2 Corners Yes - Round 4 Corners No" at bounding box center [1054, 403] width 160 height 24
select select "0"
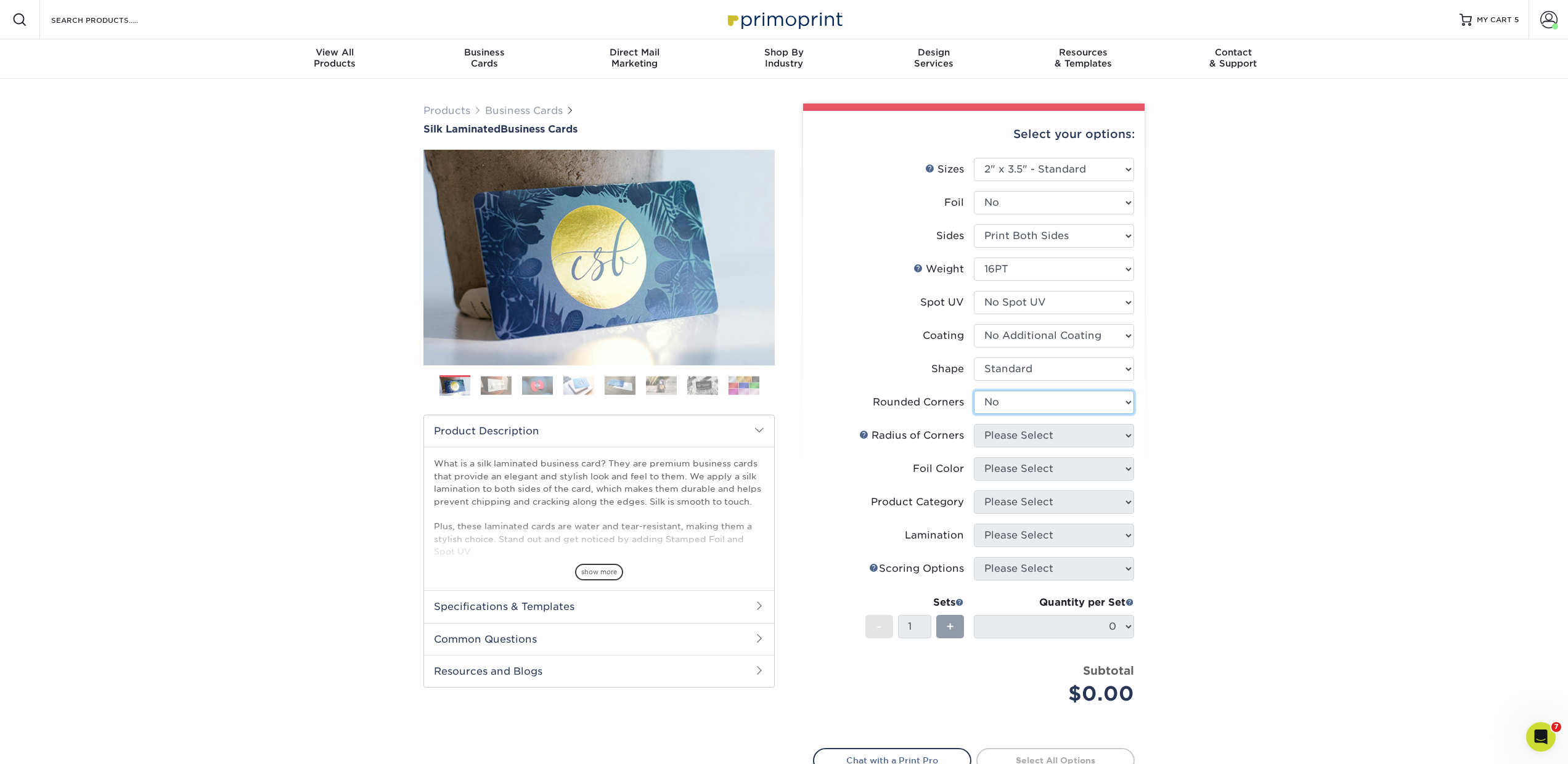
click at [974, 391] on select "Please Select Yes - Round 2 Corners Yes - Round 4 Corners No" at bounding box center [1054, 403] width 160 height 24
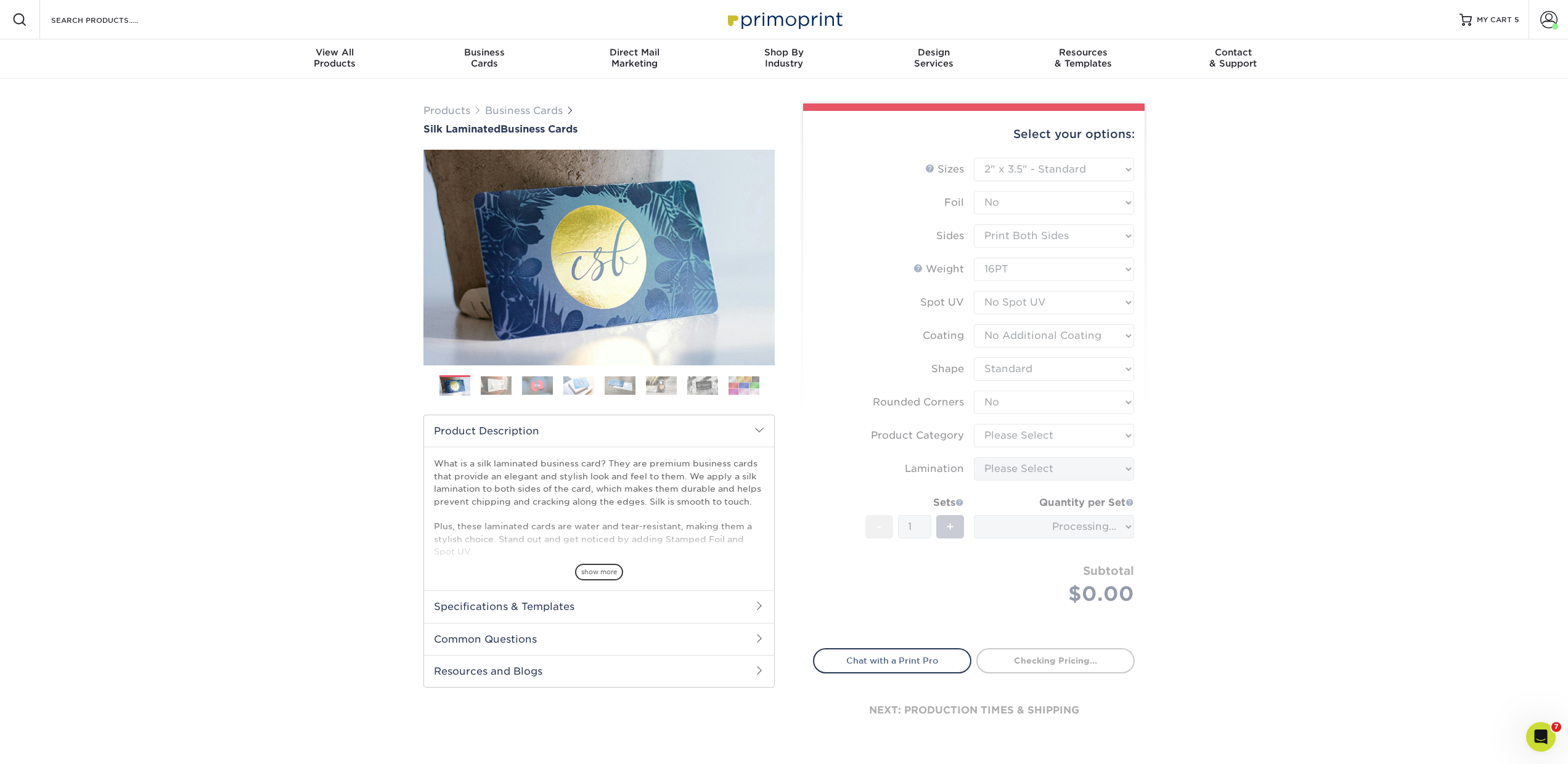
click at [1001, 436] on form "Sizes Help Sizes Please Select 1.5" x 3.5" - Mini 1.75" x 3.5" - Mini 2" x 2" -…" at bounding box center [973, 396] width 322 height 477
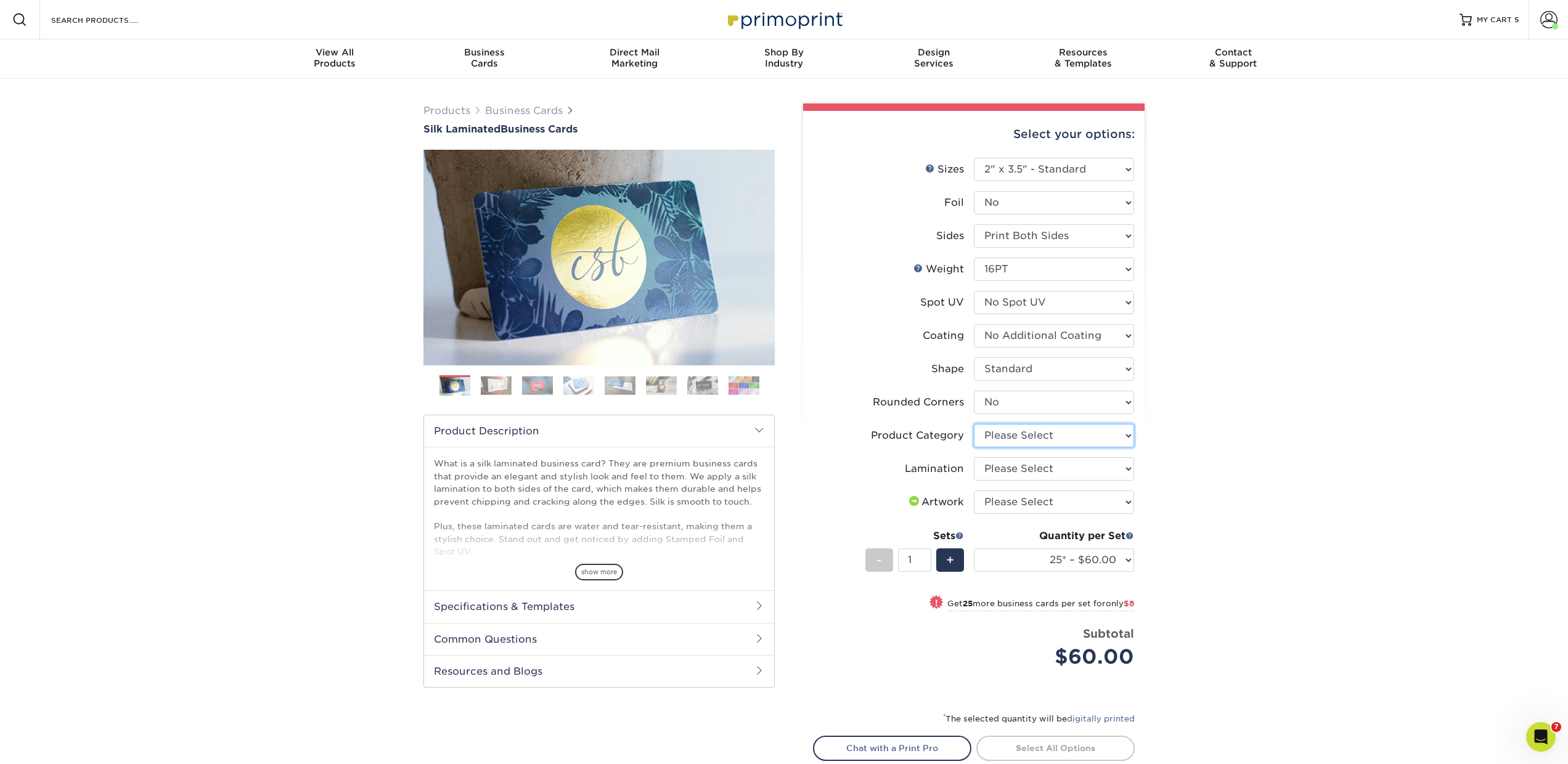
click at [1001, 436] on select "Please Select Business Cards" at bounding box center [1054, 436] width 160 height 24
select select "3b5148f1-0588-4f88-a218-97bcfdce65c1"
click at [974, 424] on select "Please Select Business Cards" at bounding box center [1054, 436] width 160 height 24
click at [993, 470] on select "Please Select Silk" at bounding box center [1054, 469] width 160 height 24
click at [974, 457] on select "Please Select Silk" at bounding box center [1054, 469] width 160 height 24
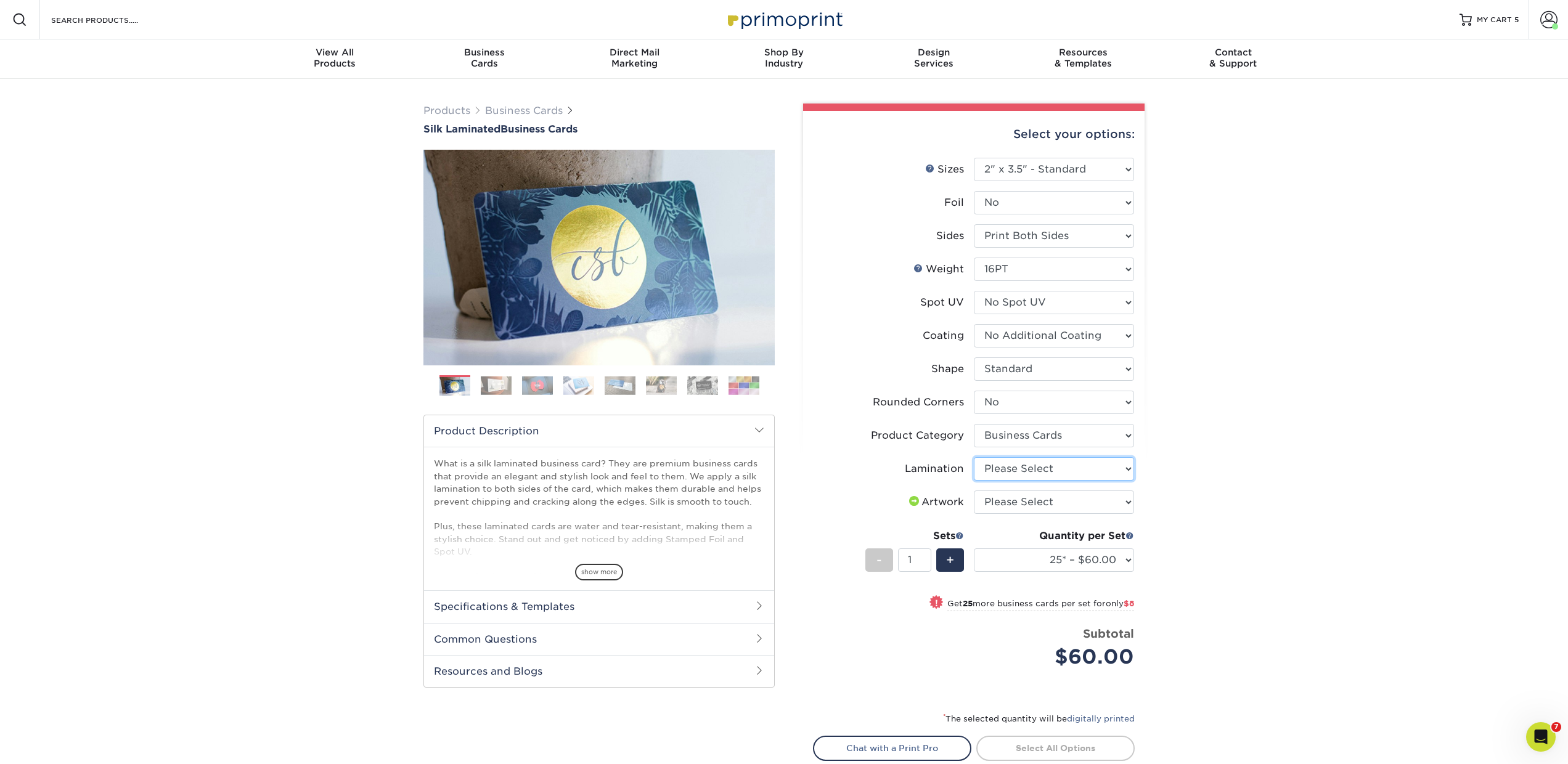
click at [991, 472] on select "Please Select Silk" at bounding box center [1054, 469] width 160 height 24
select select "ccacb42f-45f7-42d3-bbd3-7c8421cf37f0"
click at [974, 457] on select "Please Select Silk" at bounding box center [1054, 469] width 160 height 24
click at [996, 505] on select "Please Select I will upload files I need a design - $100" at bounding box center [1054, 502] width 160 height 24
select select "upload"
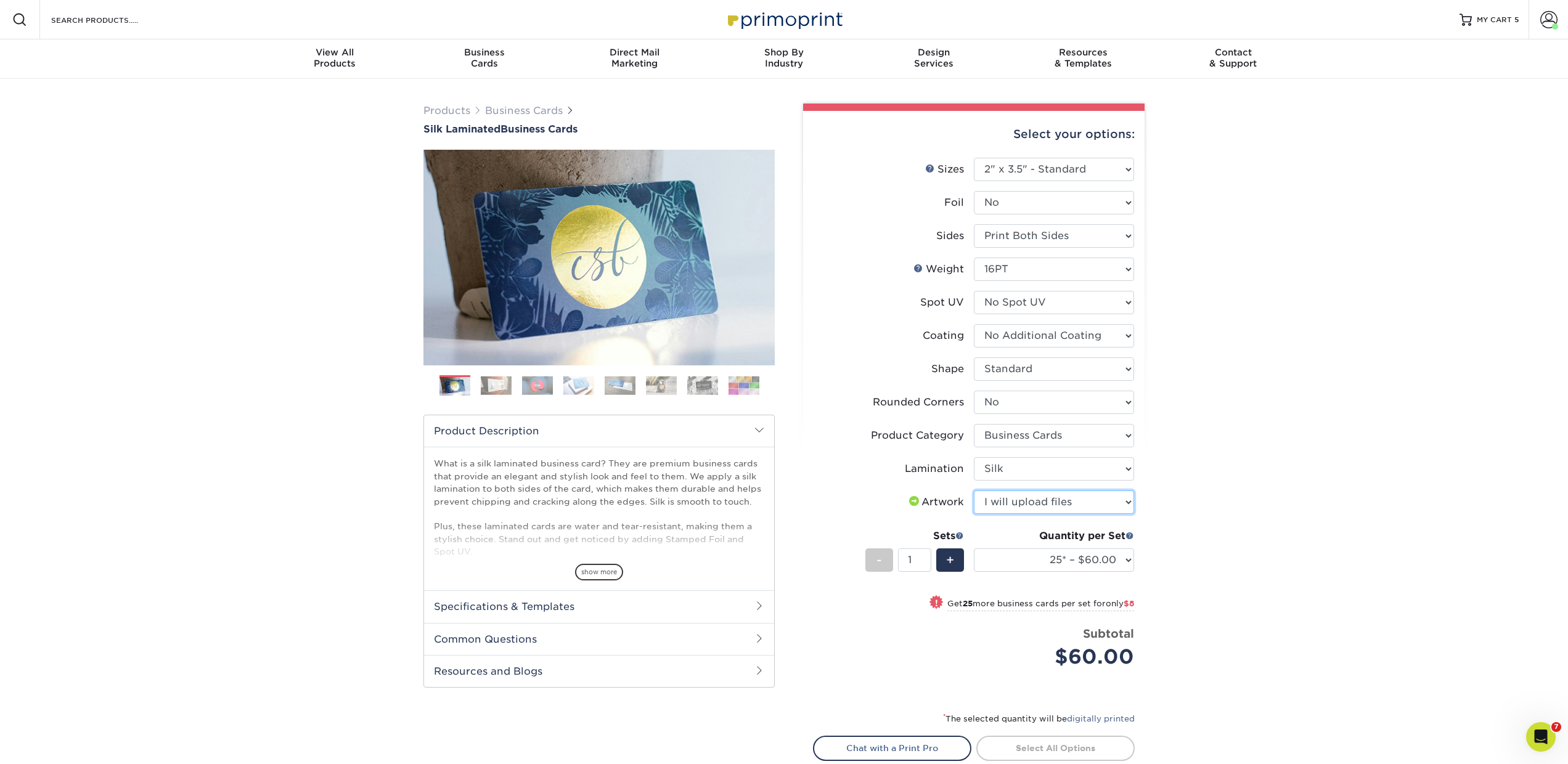
click at [974, 490] on select "Please Select I will upload files I need a design - $100" at bounding box center [1054, 502] width 160 height 24
click at [997, 560] on select "25* – $60.00 50* – $68.00 75* – $76.00 100* – $84.00 250* – $92.00 500 – $96.00…" at bounding box center [1054, 560] width 160 height 24
click at [517, 111] on link "Business Cards" at bounding box center [523, 110] width 77 height 12
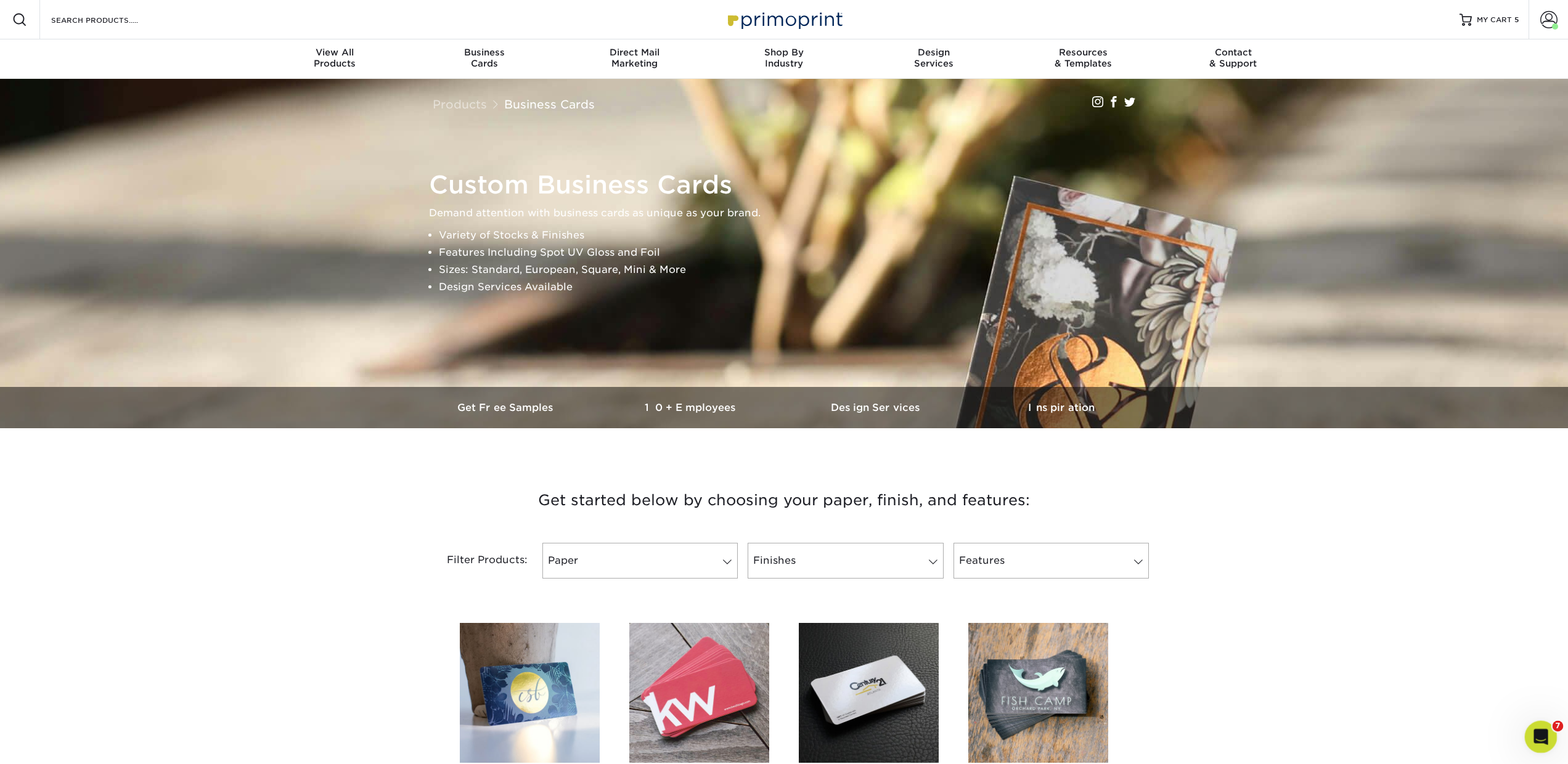
click at [1546, 735] on icon "Open Intercom Messenger" at bounding box center [1539, 735] width 20 height 20
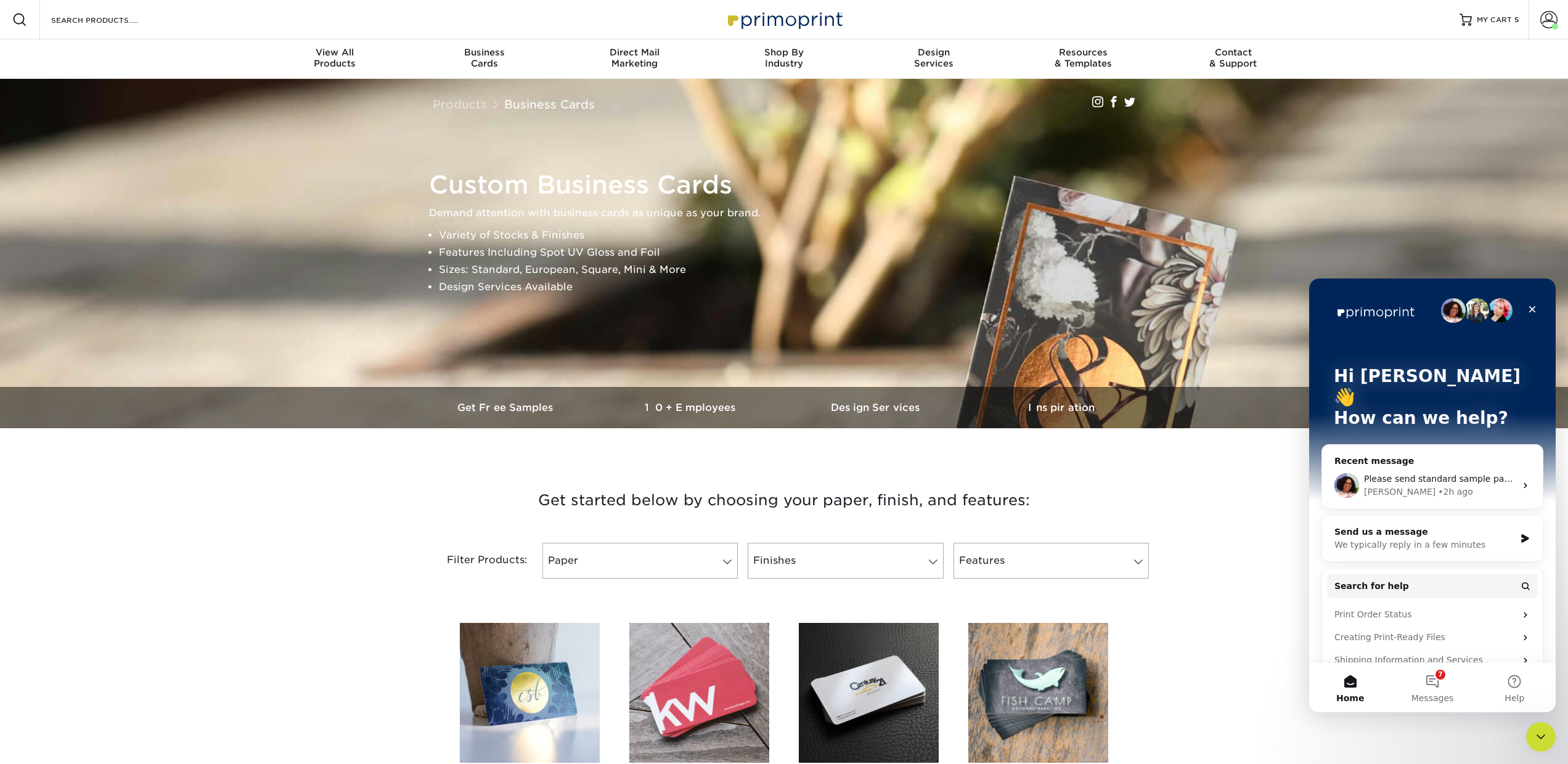
click at [1413, 539] on div "We typically reply in a few minutes" at bounding box center [1424, 545] width 181 height 13
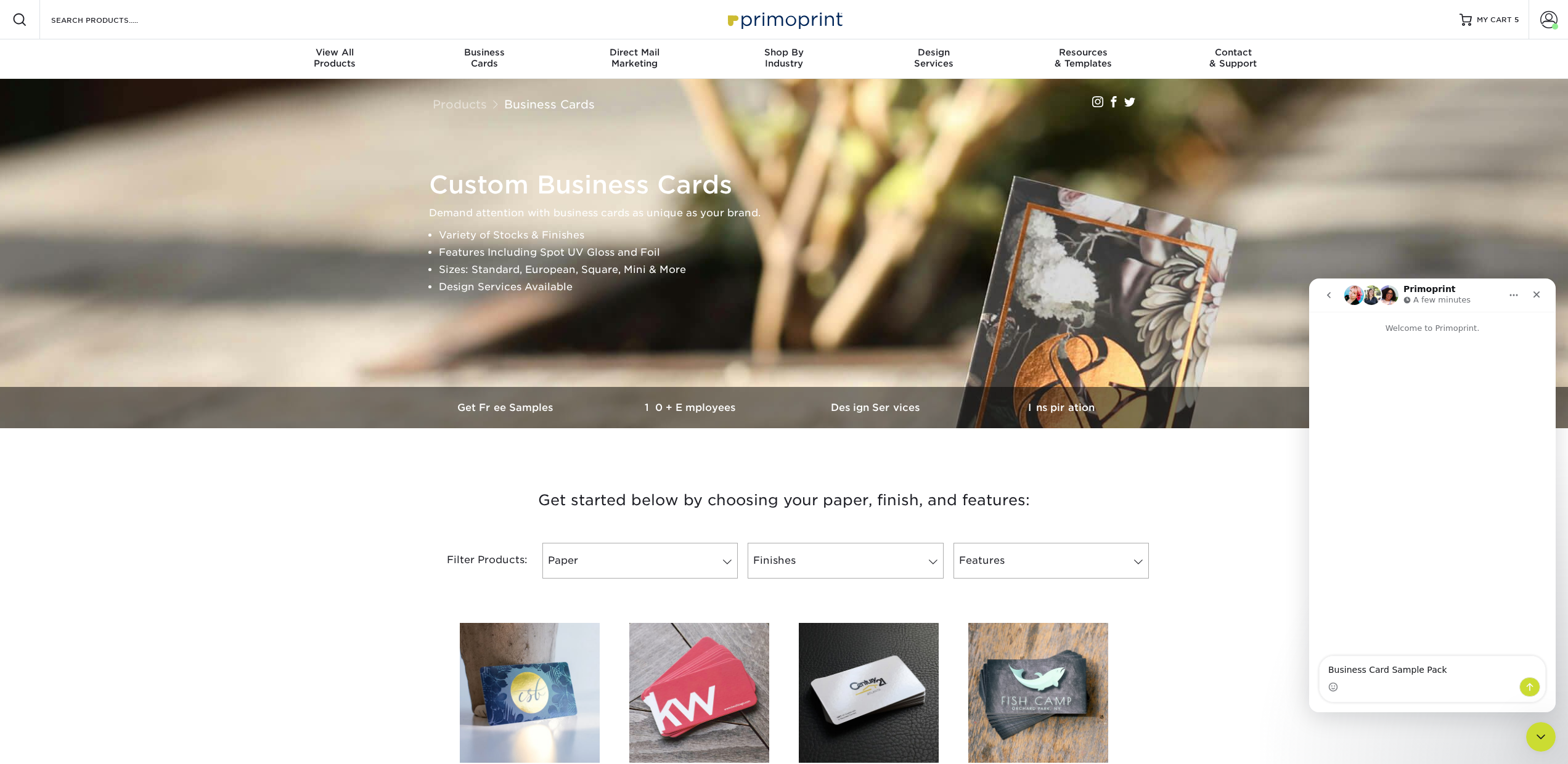
type textarea "Business Card Sample Pack"
click at [1530, 687] on icon "Send a message…" at bounding box center [1530, 687] width 7 height 8
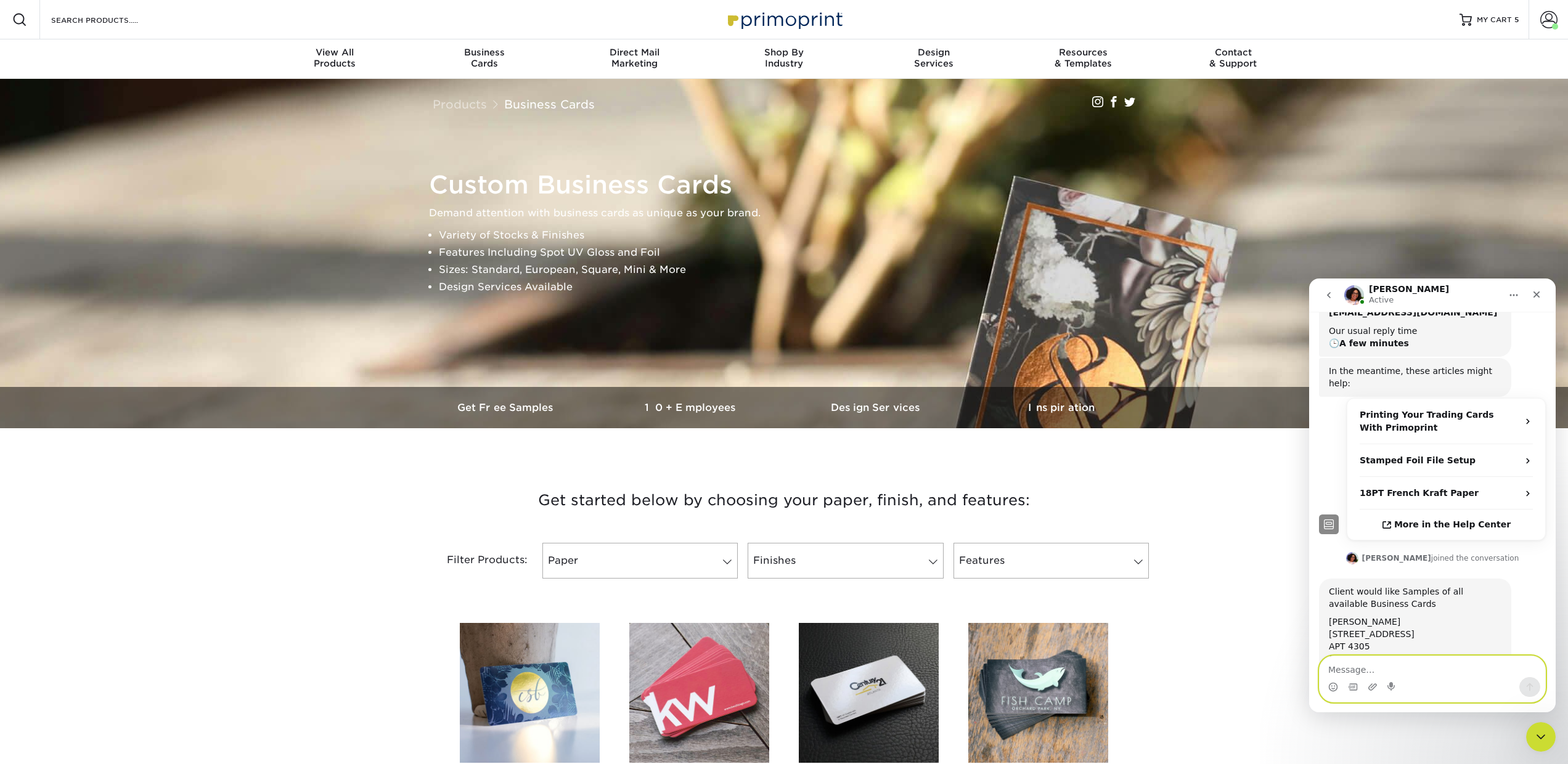
scroll to position [128, 0]
